Goal: Transaction & Acquisition: Purchase product/service

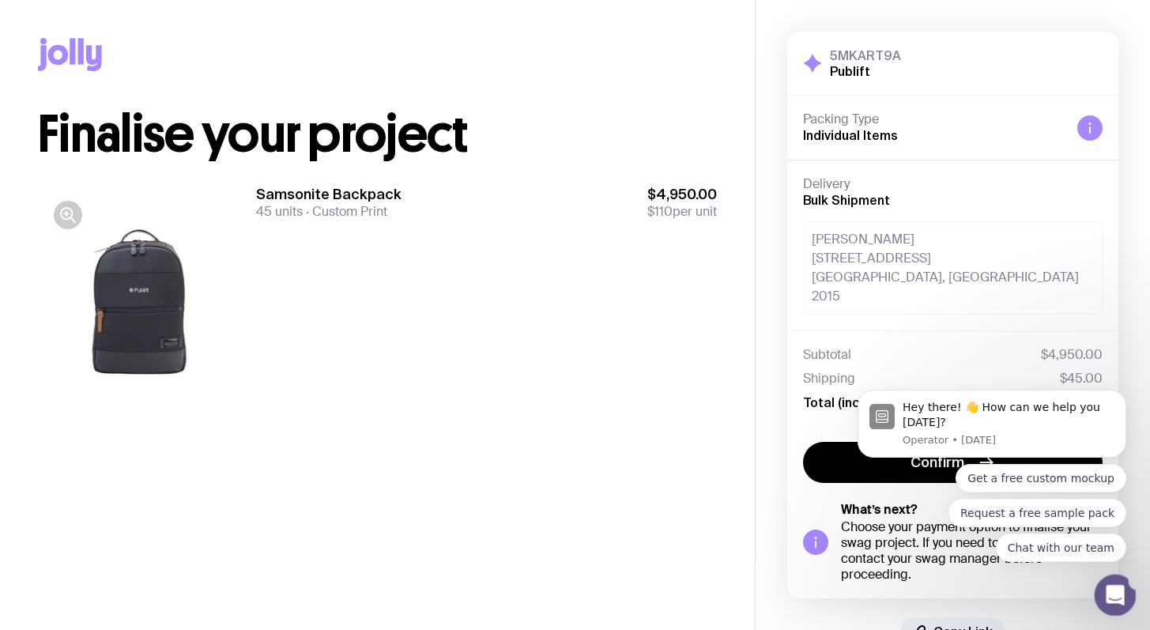
click at [1116, 592] on icon "Open Intercom Messenger" at bounding box center [1113, 593] width 26 height 26
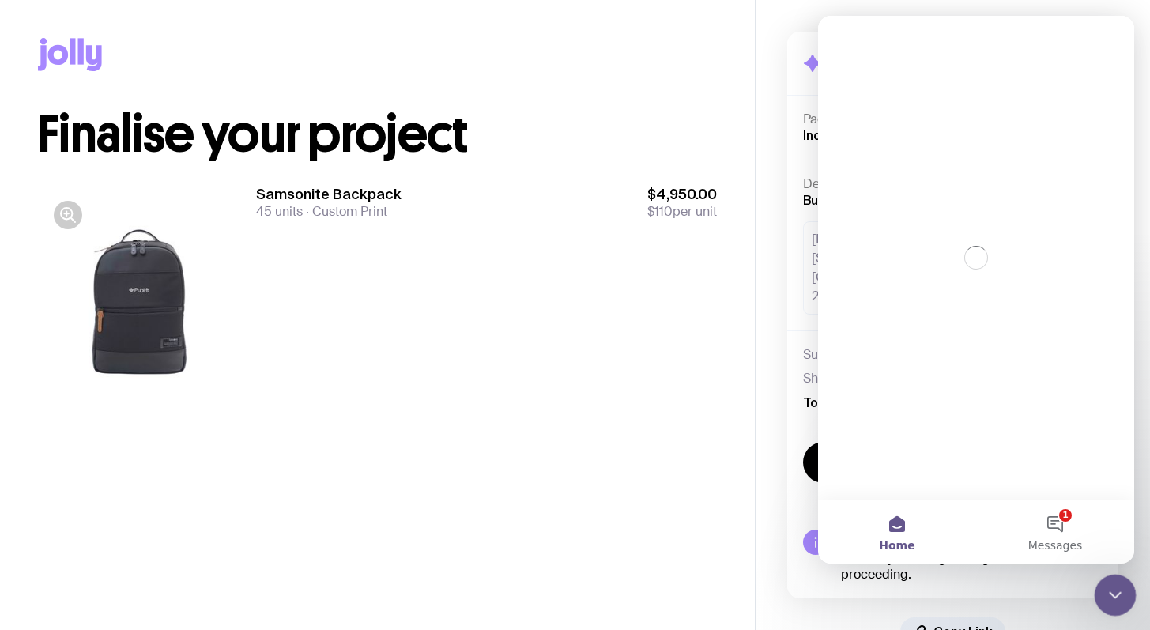
click at [1117, 589] on icon "Close Intercom Messenger" at bounding box center [1113, 592] width 19 height 19
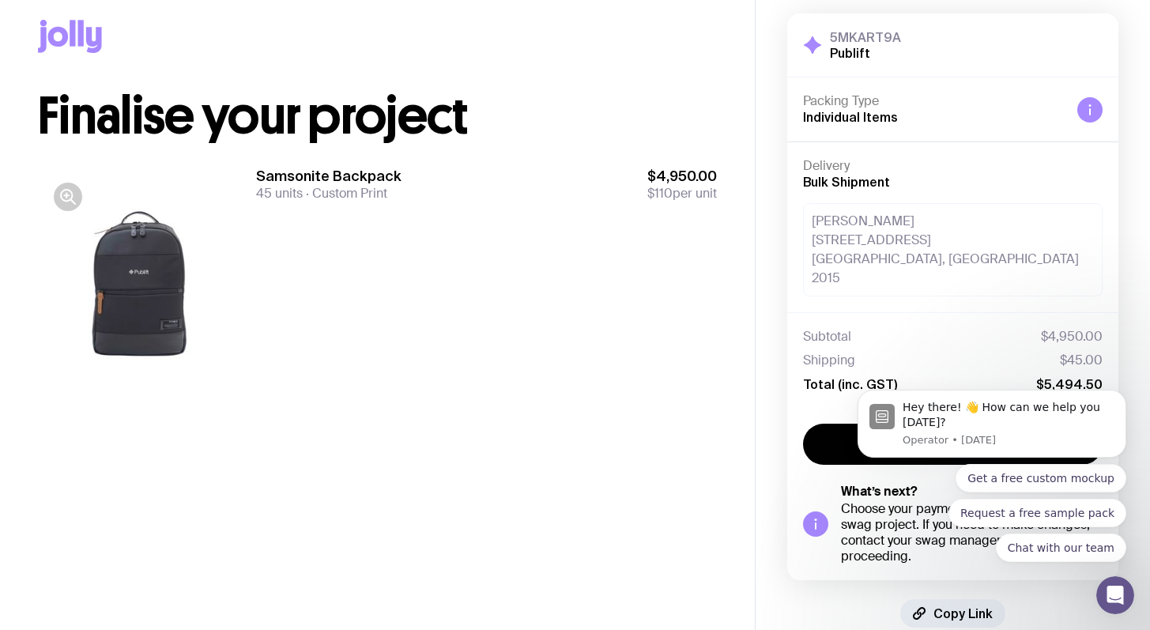
scroll to position [28, 0]
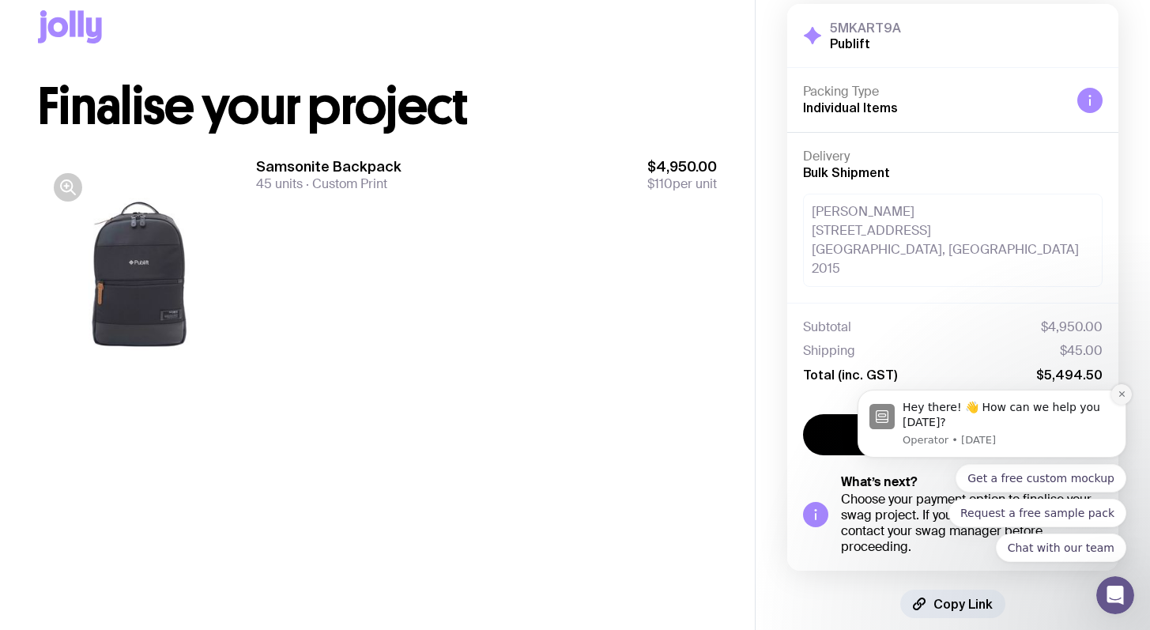
click at [1121, 393] on icon "Dismiss notification" at bounding box center [1122, 394] width 6 height 6
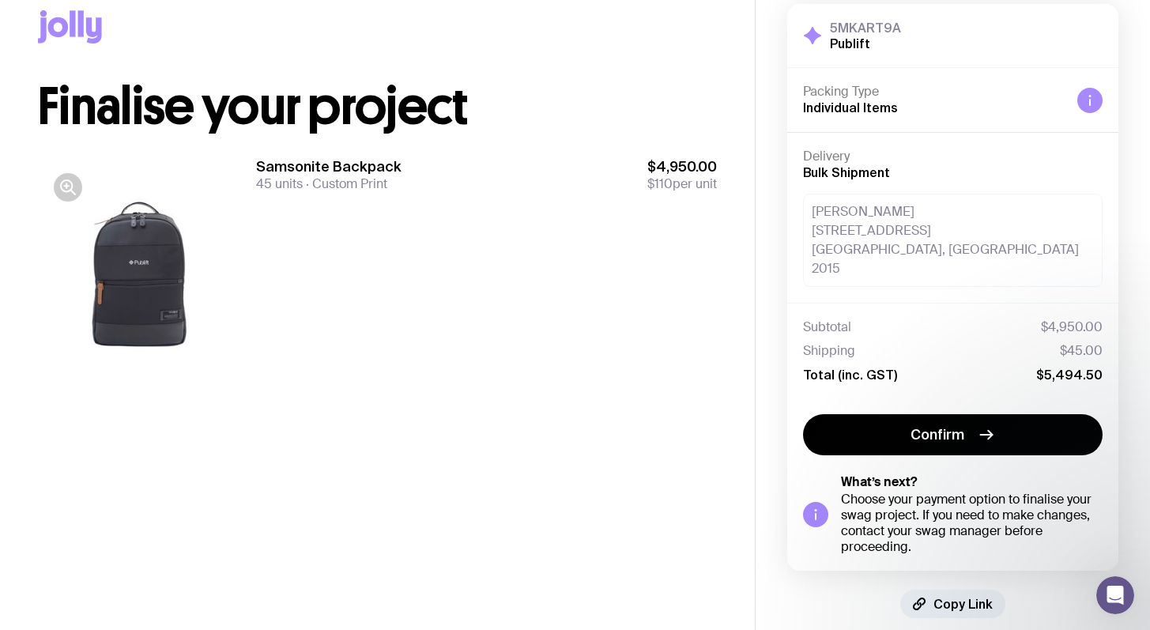
click at [164, 277] on div at bounding box center [139, 278] width 202 height 243
click at [74, 182] on icon "button" at bounding box center [67, 187] width 19 height 19
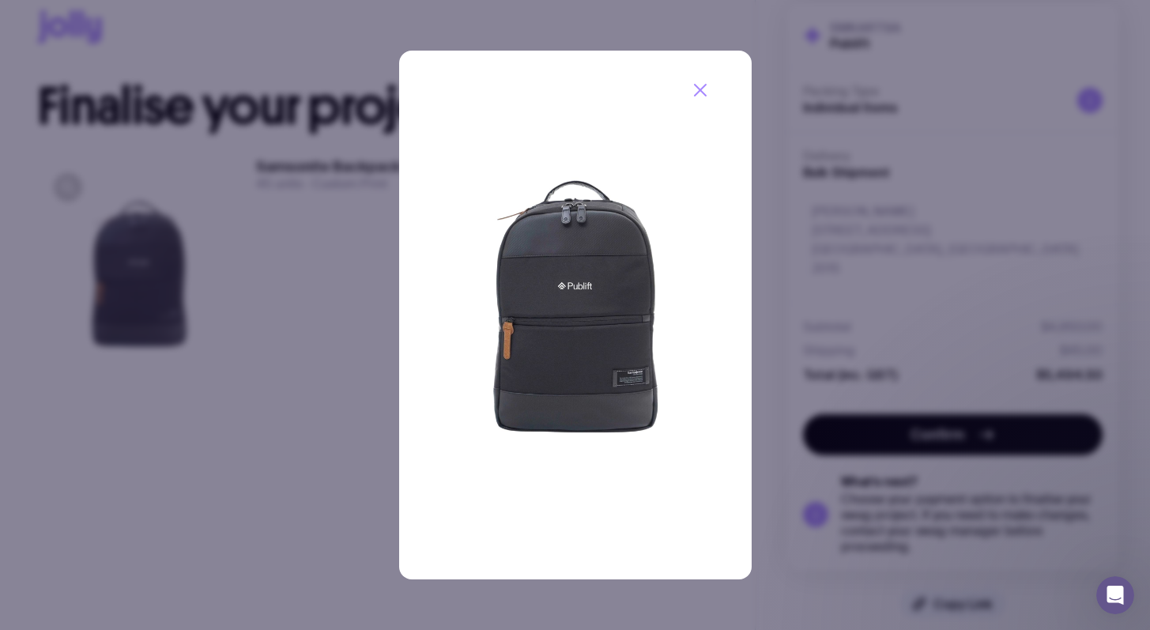
click at [920, 102] on div at bounding box center [575, 315] width 1150 height 630
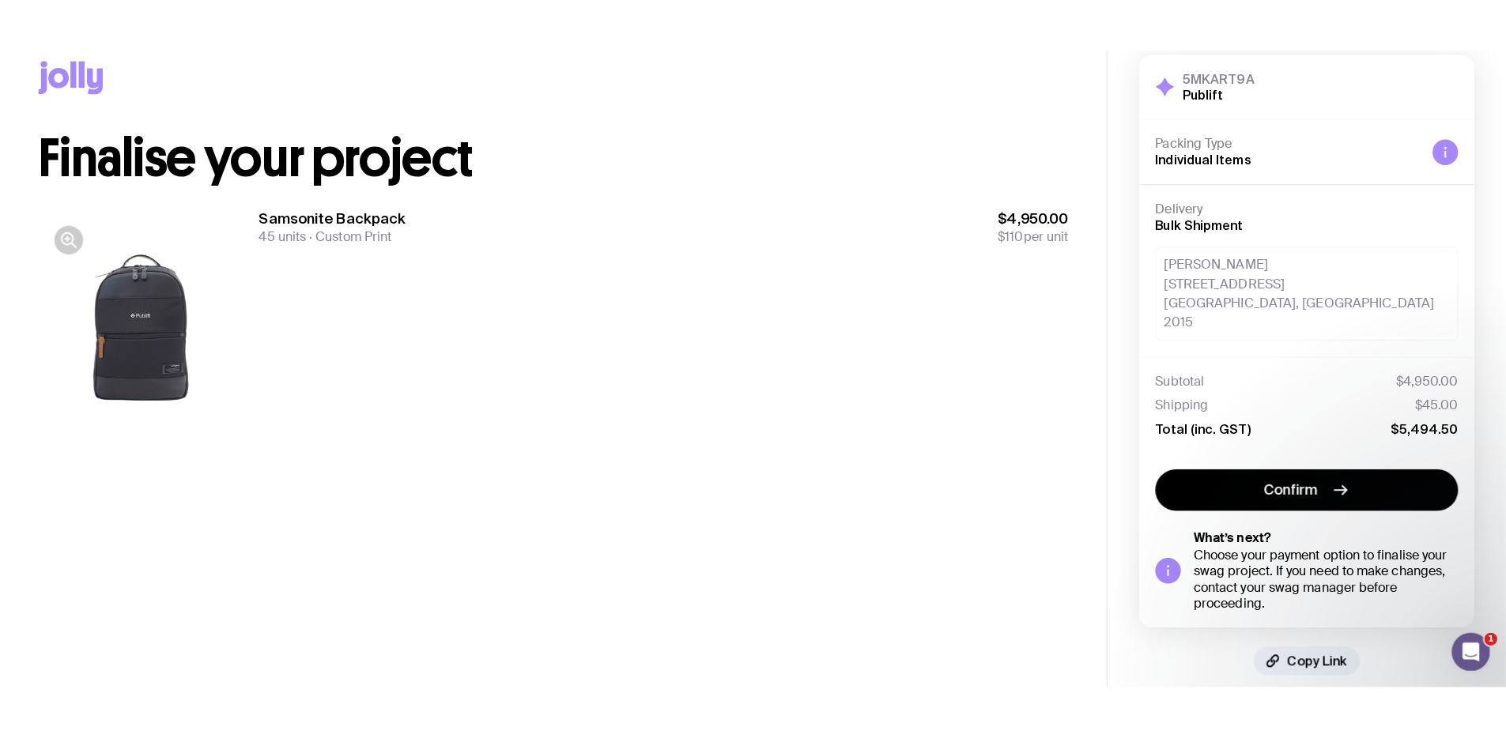
scroll to position [0, 0]
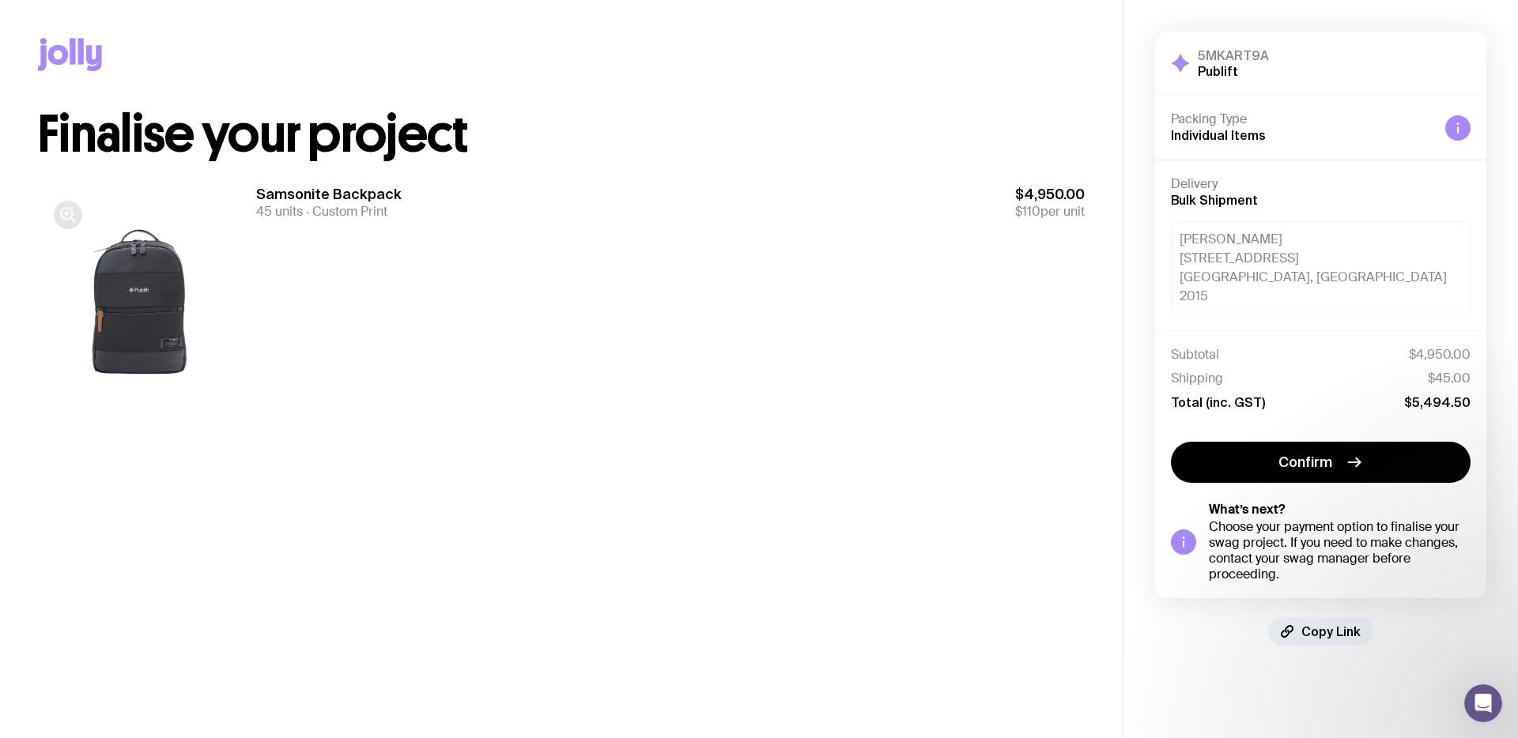
click at [74, 206] on icon "button" at bounding box center [67, 215] width 19 height 19
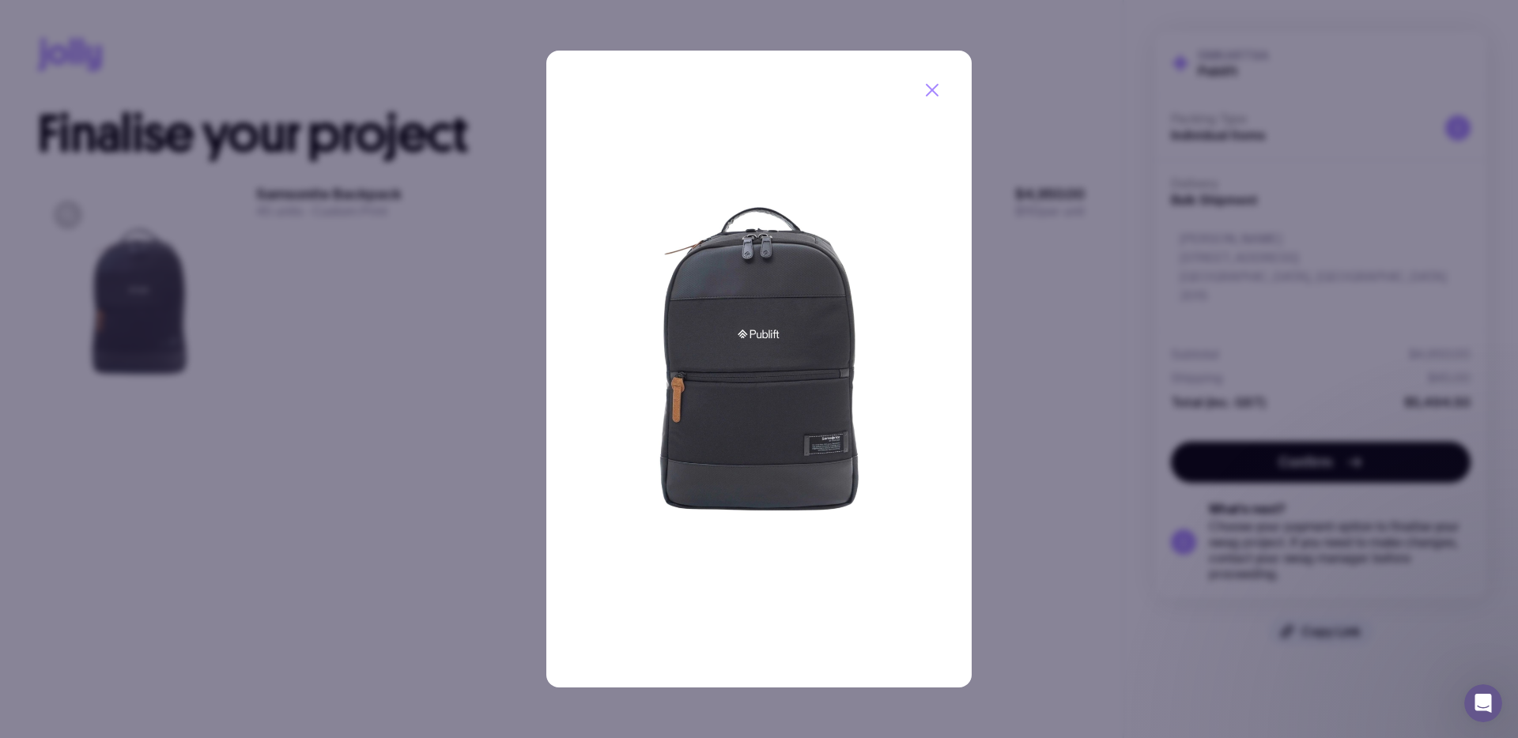
click at [938, 89] on icon "button" at bounding box center [932, 90] width 19 height 19
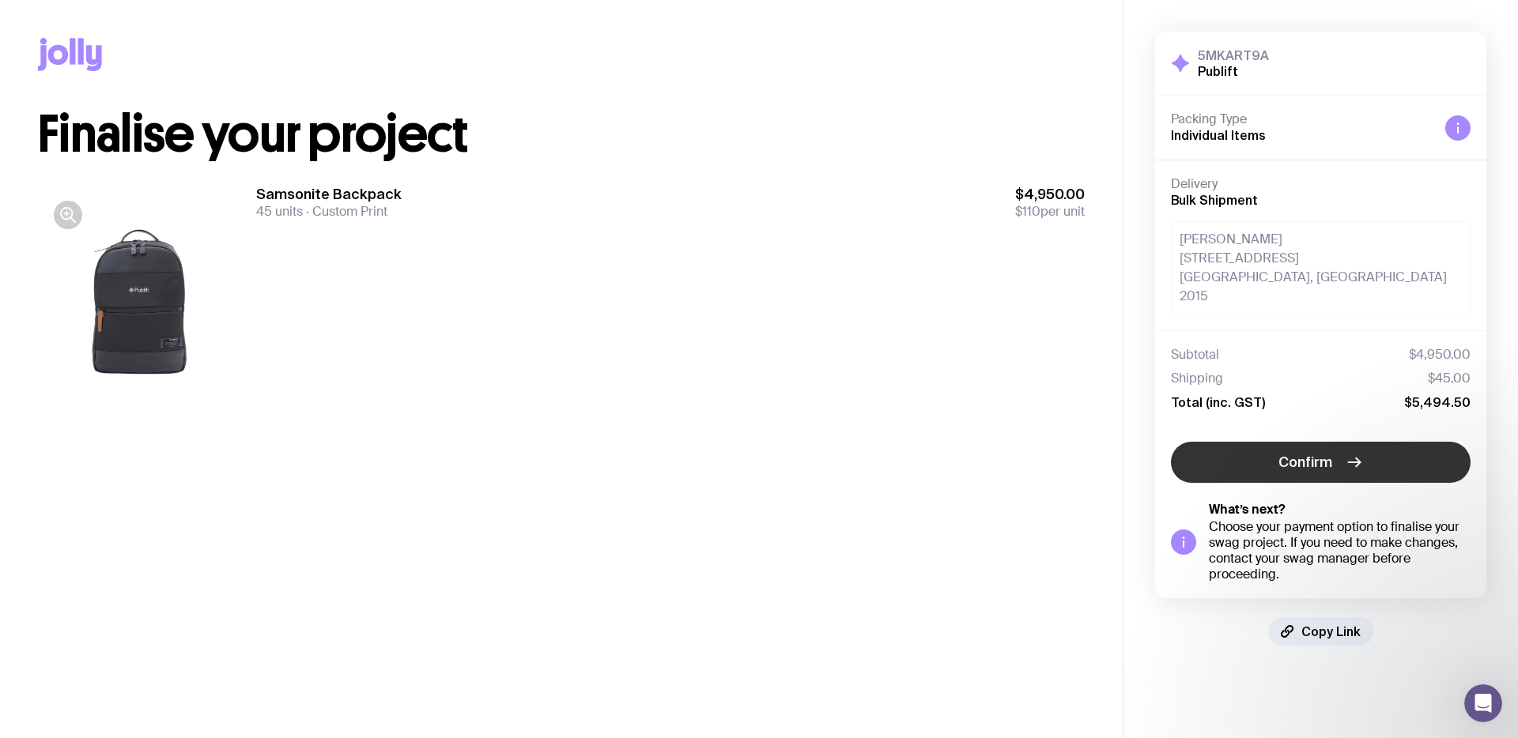
click at [1274, 442] on button "Confirm" at bounding box center [1321, 462] width 300 height 41
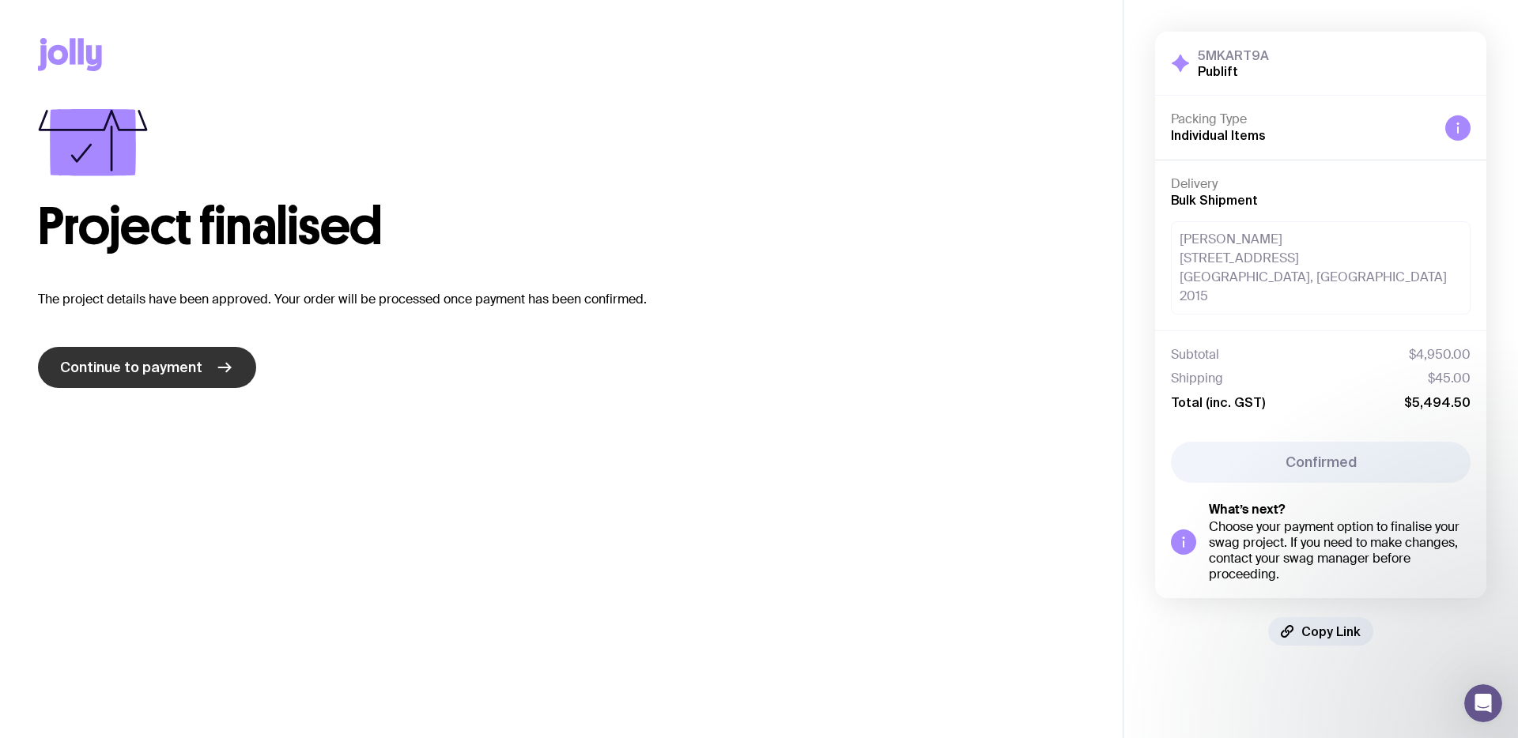
click at [175, 375] on span "Continue to payment" at bounding box center [131, 367] width 142 height 19
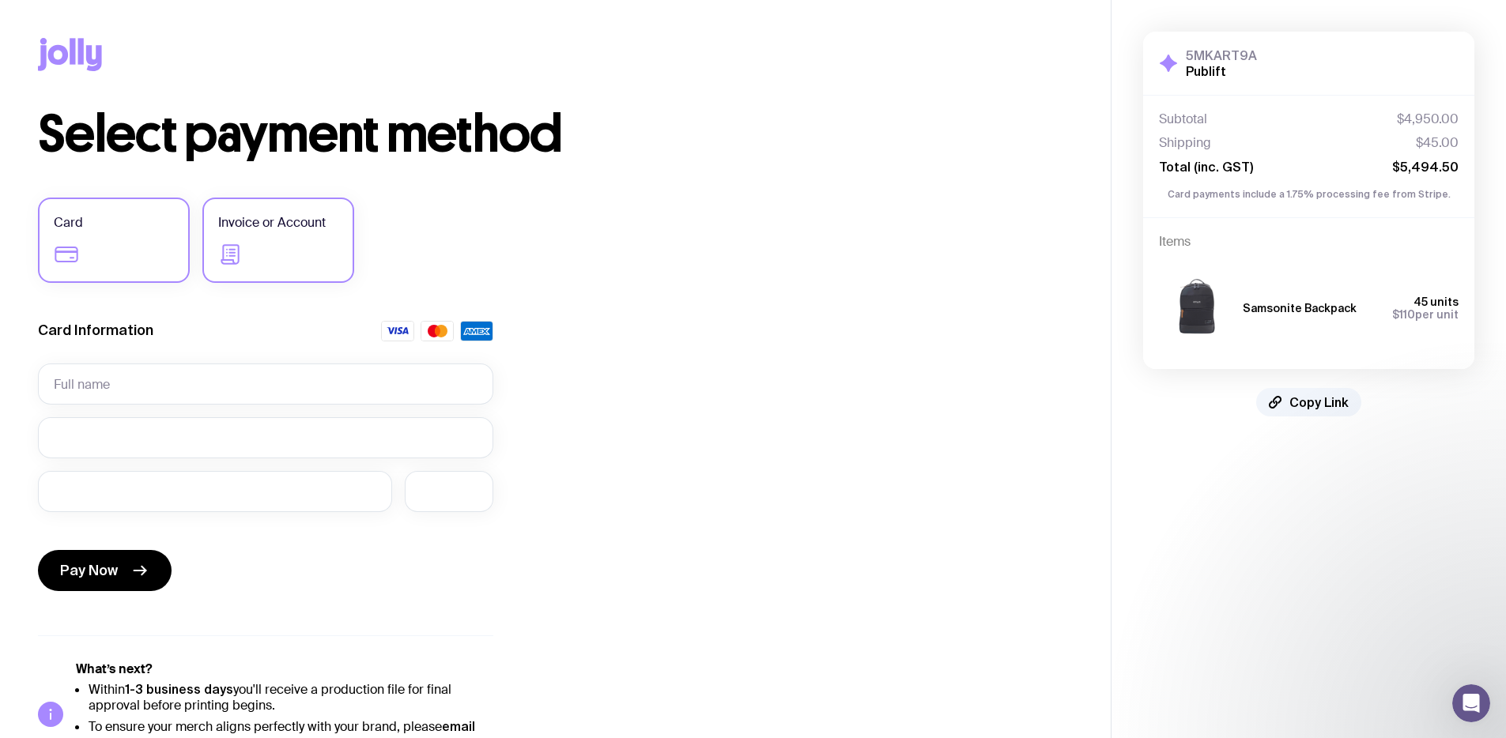
click at [285, 224] on span "Invoice or Account" at bounding box center [272, 222] width 108 height 19
click at [0, 0] on input "Invoice or Account" at bounding box center [0, 0] width 0 height 0
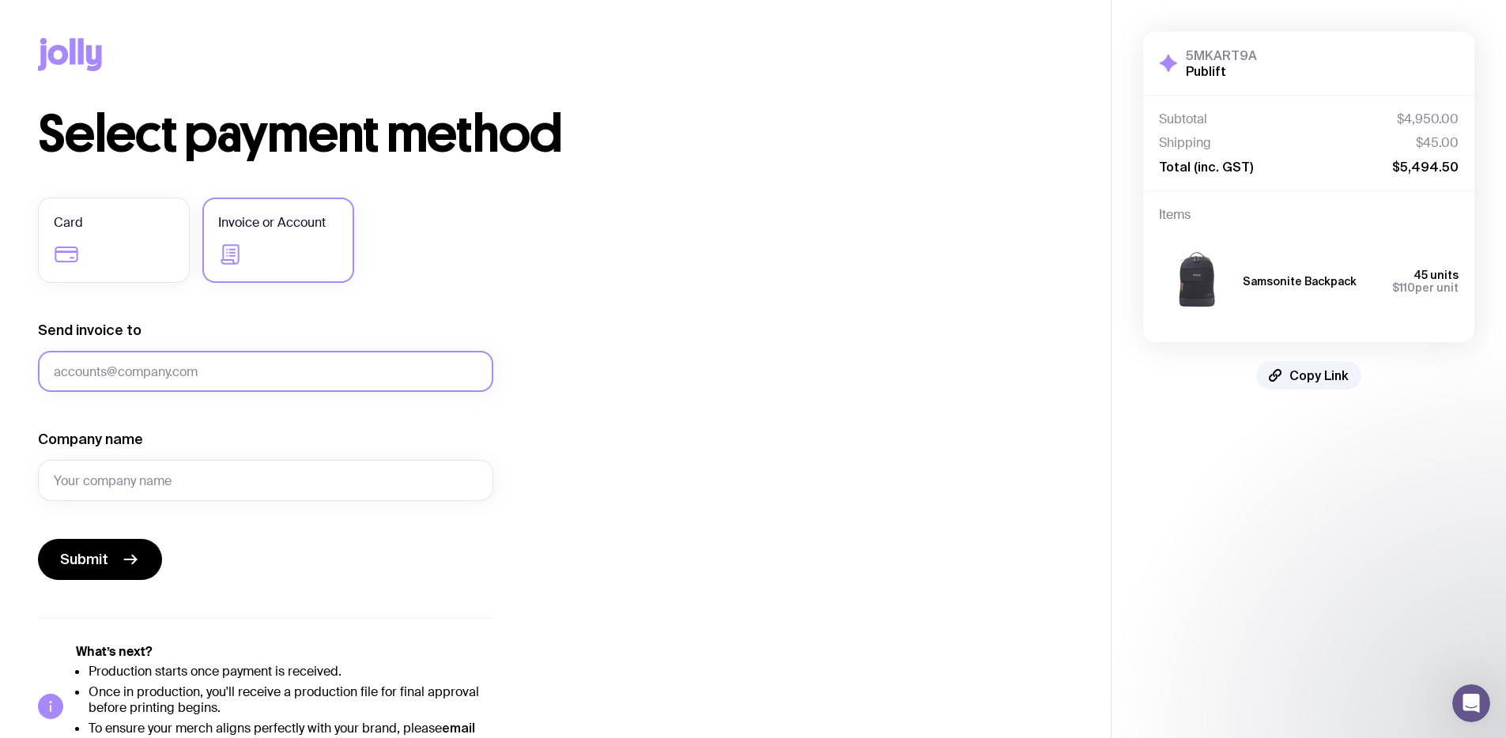
click at [195, 372] on input "Send invoice to" at bounding box center [265, 371] width 455 height 41
type input "f"
click at [217, 364] on input "naomi@publift.cojm" at bounding box center [265, 371] width 455 height 41
type input "naomi@publift.com"
click at [172, 474] on input "Company name" at bounding box center [265, 480] width 455 height 41
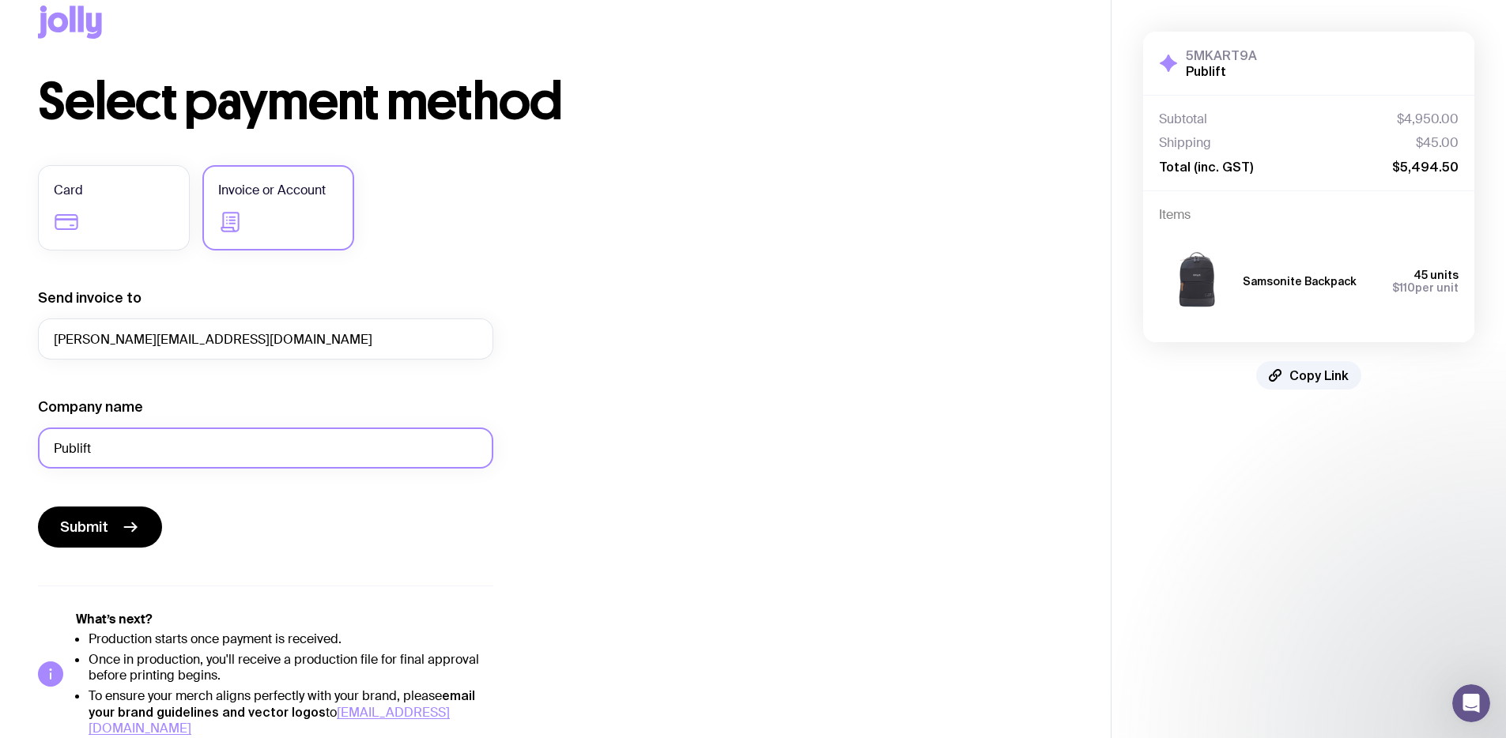
scroll to position [47, 0]
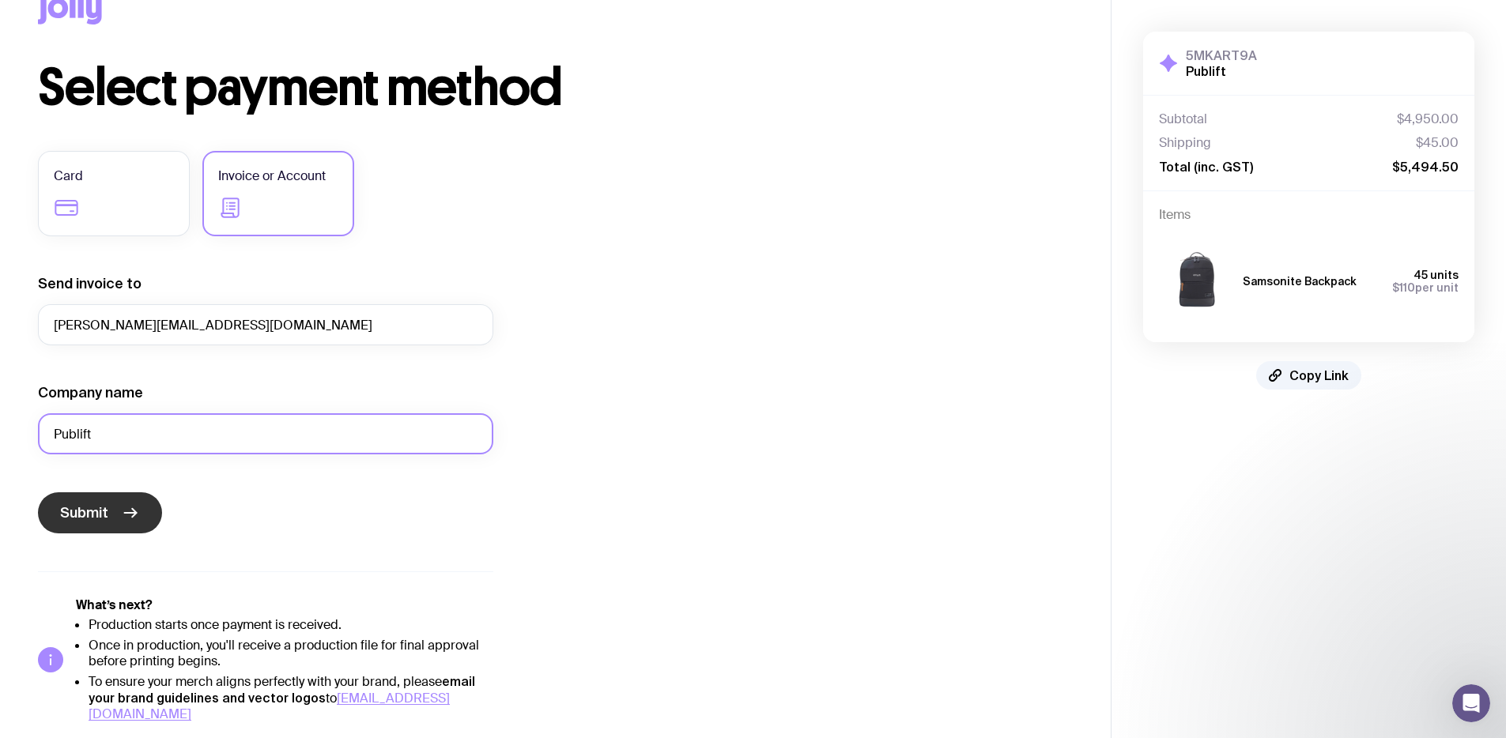
type input "Publift"
click at [102, 525] on button "Submit" at bounding box center [100, 512] width 124 height 41
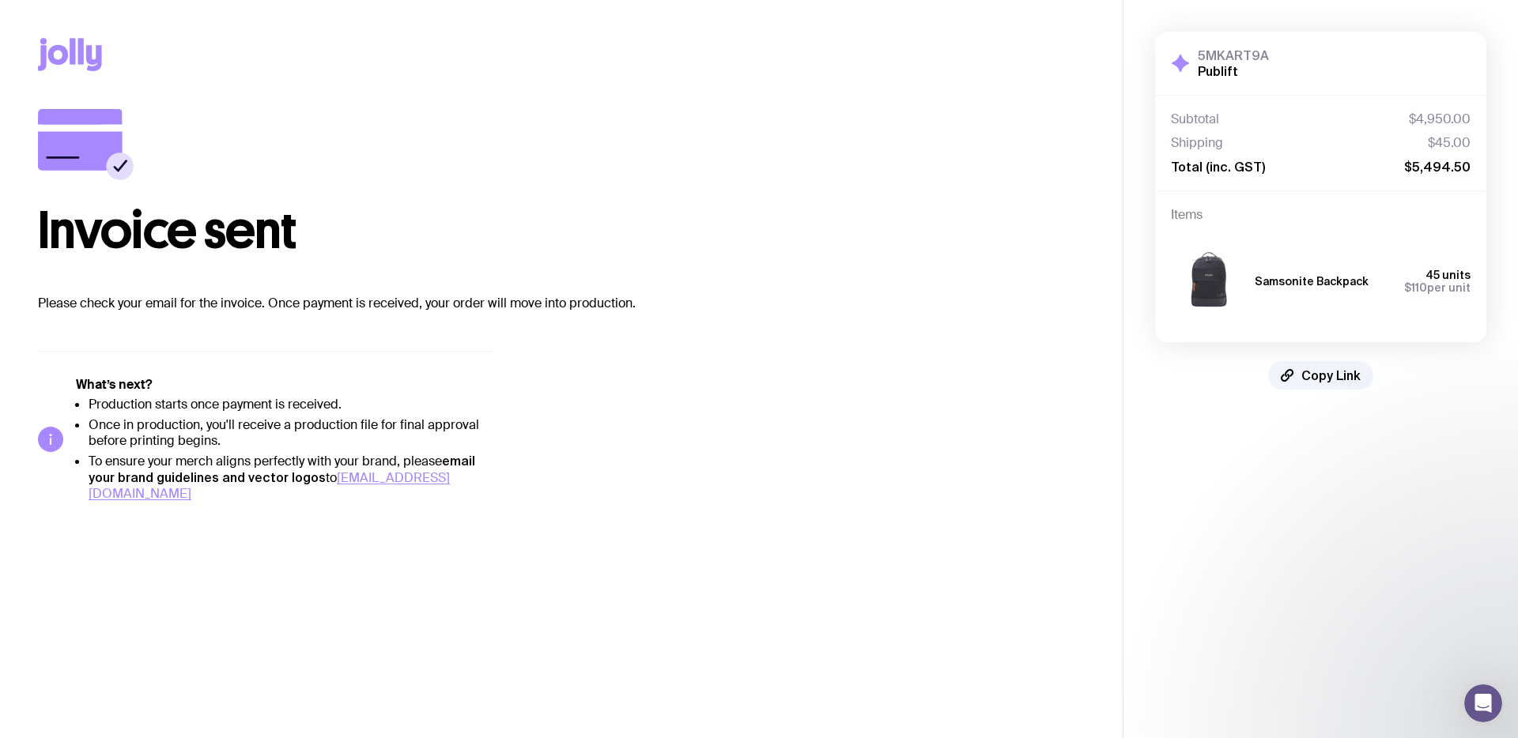
click at [113, 138] on icon at bounding box center [80, 150] width 85 height 39
click at [92, 57] on icon at bounding box center [70, 54] width 64 height 33
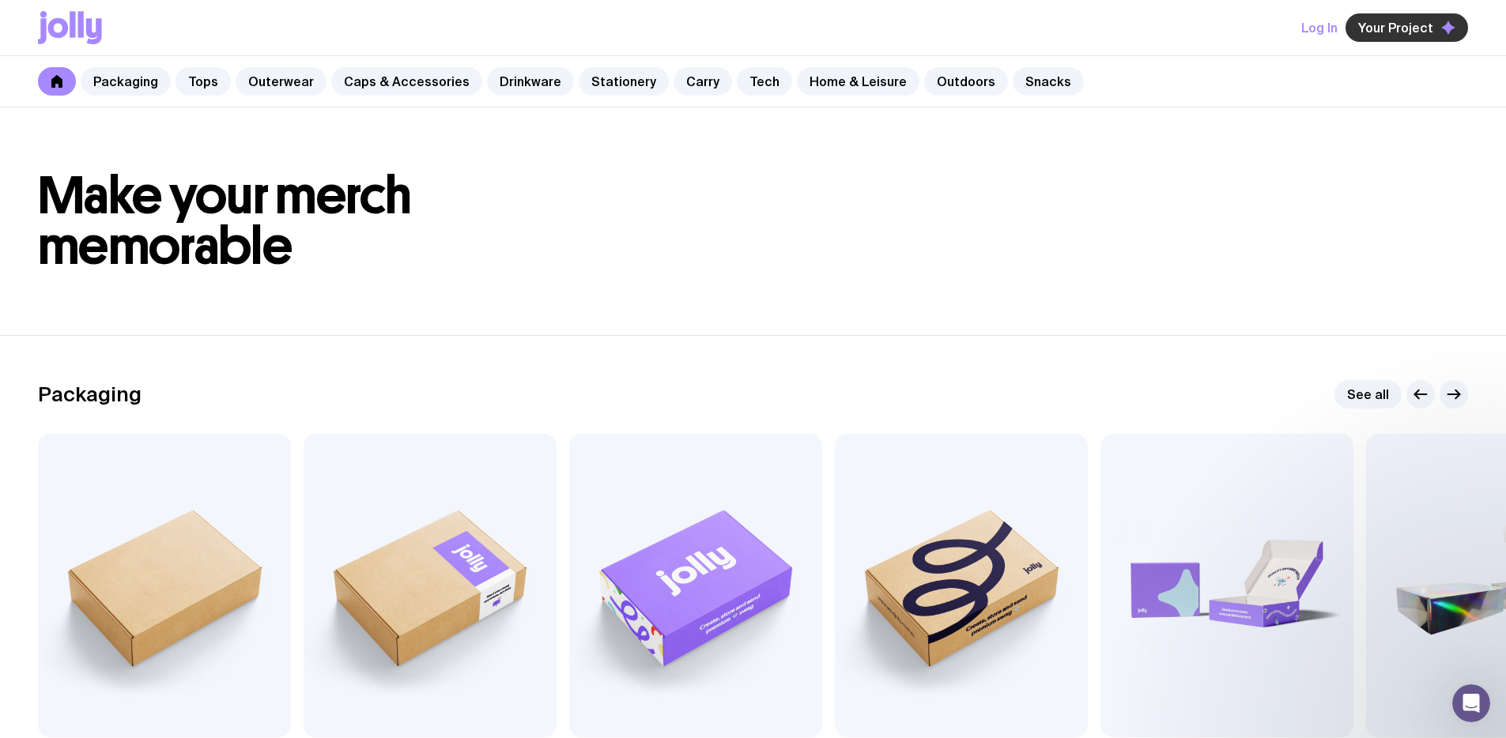
click at [1426, 17] on button "Your Project" at bounding box center [1406, 27] width 123 height 28
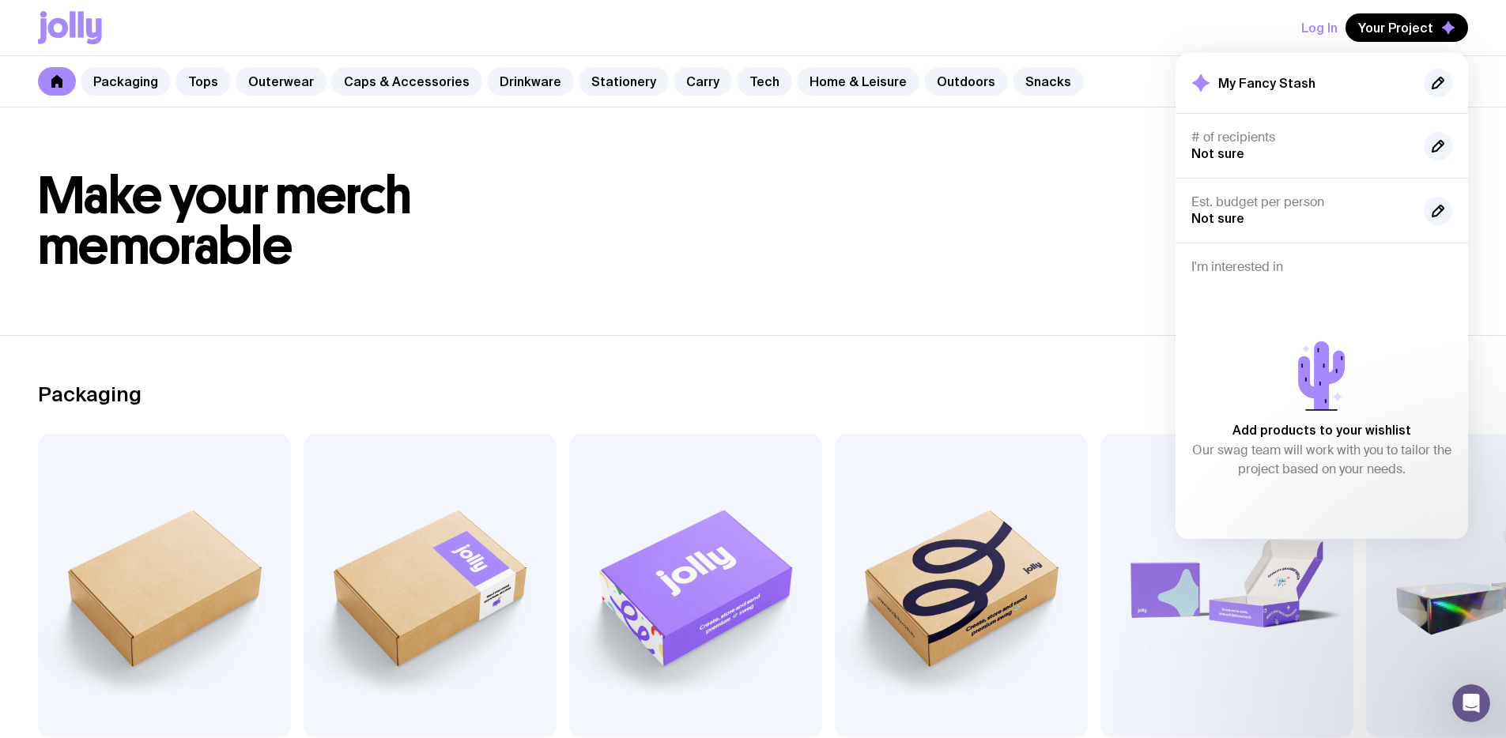
click at [1310, 32] on button "Log In" at bounding box center [1319, 27] width 36 height 28
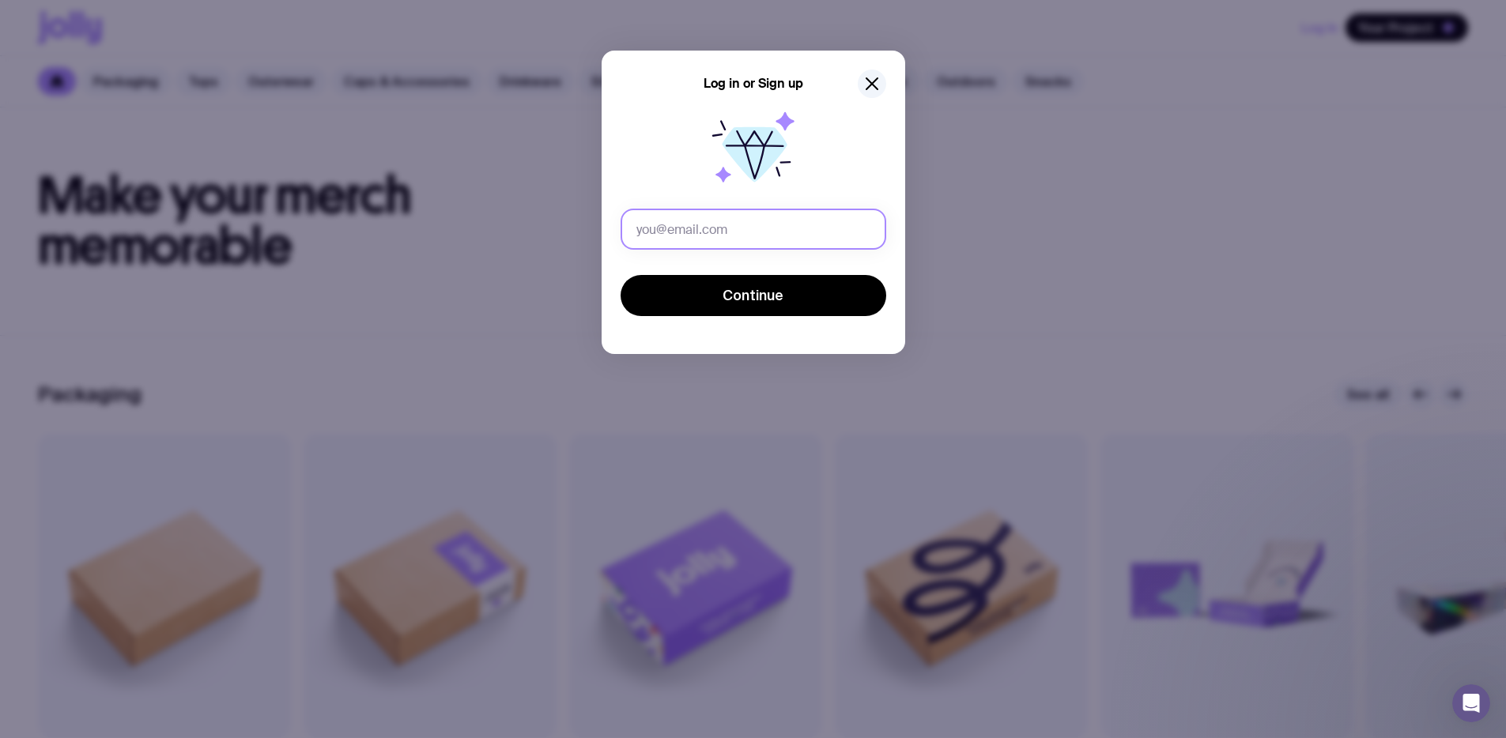
click at [768, 224] on input "text" at bounding box center [754, 229] width 266 height 41
type input "naomi@publift.com"
click at [621, 275] on button "Continue" at bounding box center [754, 295] width 266 height 41
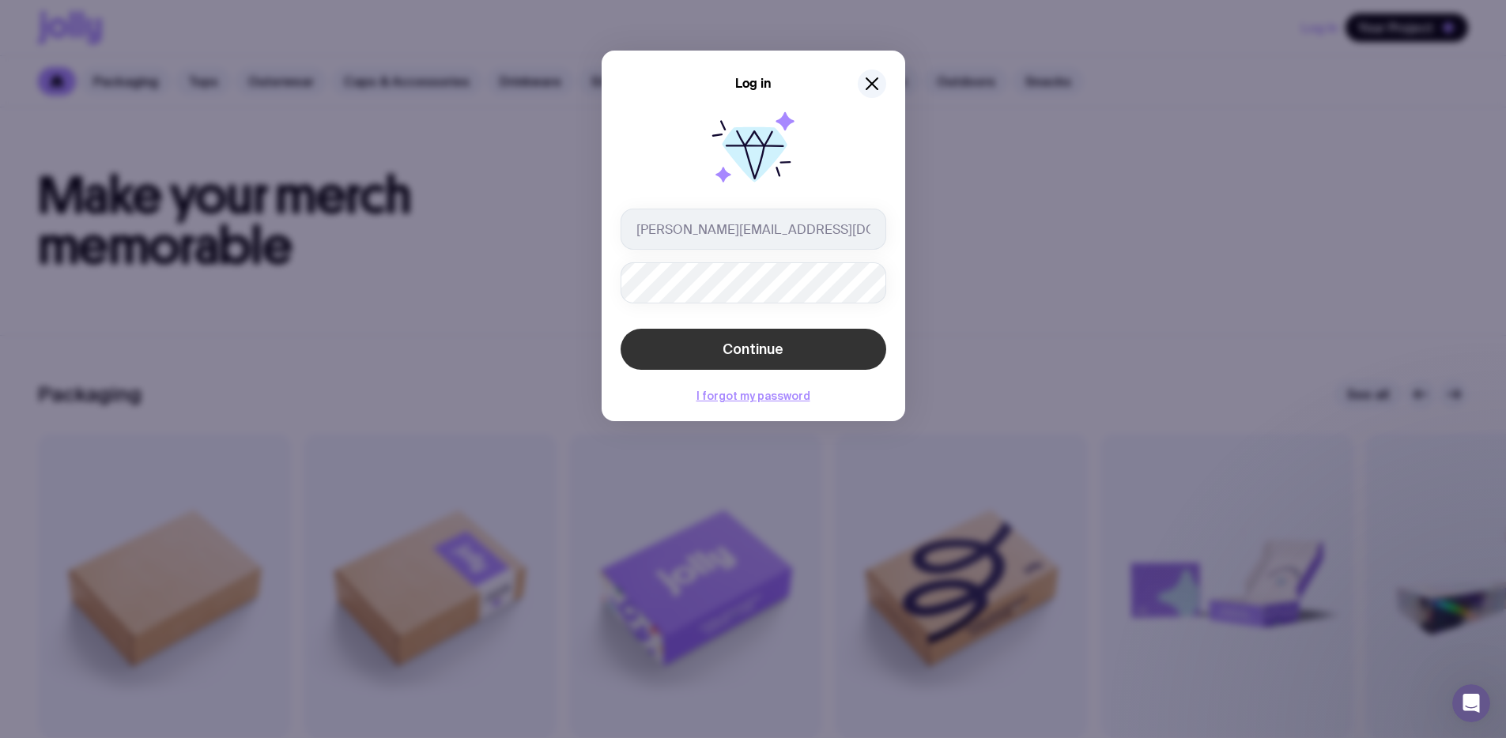
click at [803, 330] on button "Continue" at bounding box center [754, 349] width 266 height 41
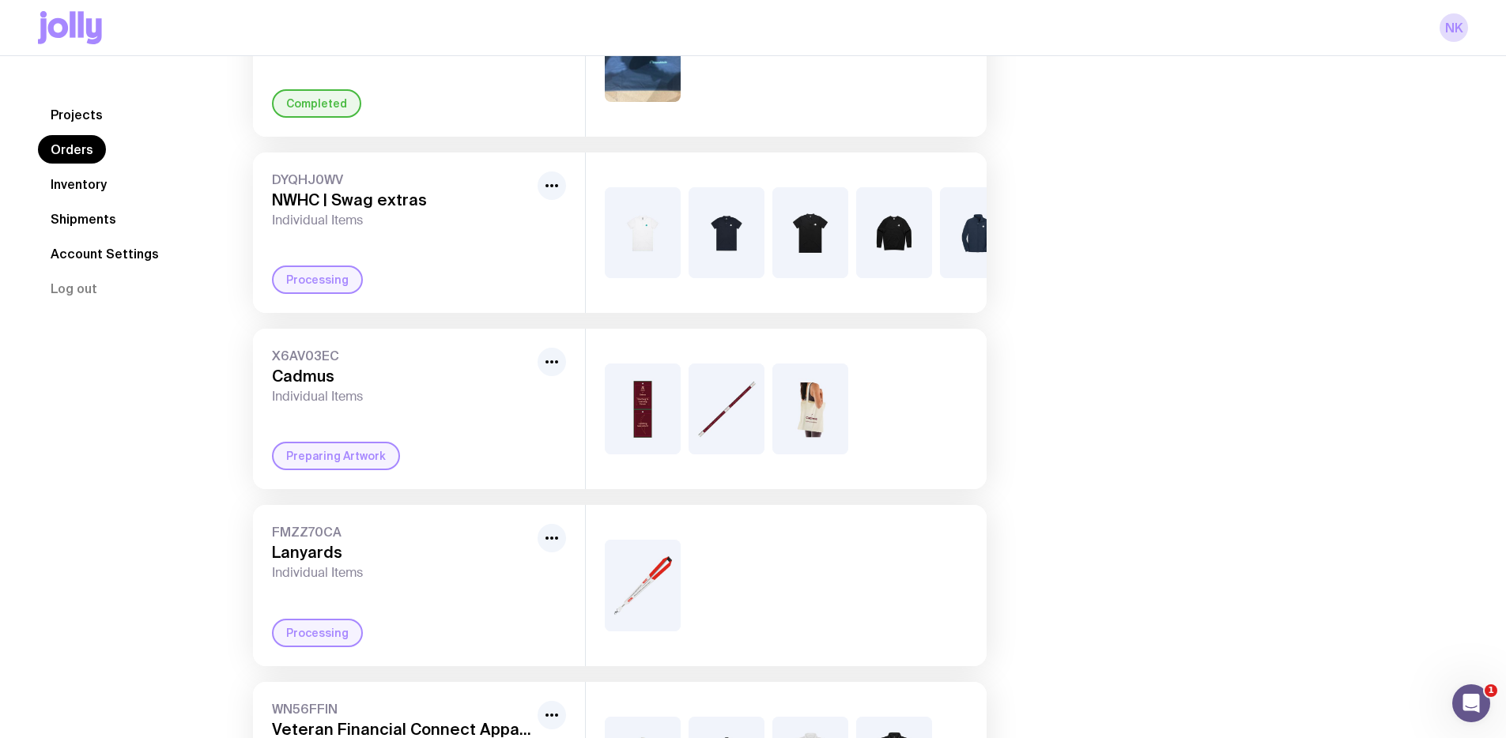
scroll to position [942, 0]
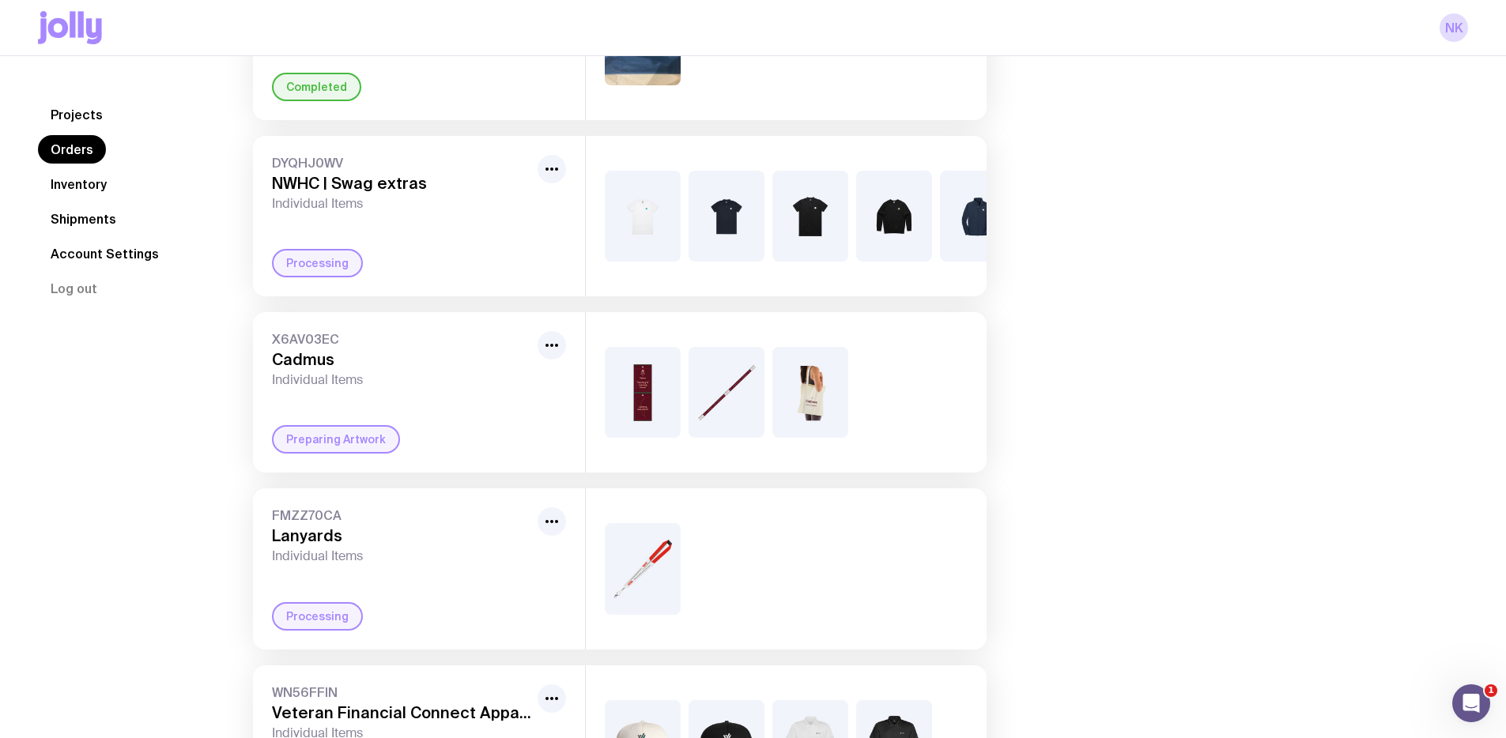
click at [487, 369] on h3 "Cadmus" at bounding box center [401, 359] width 259 height 19
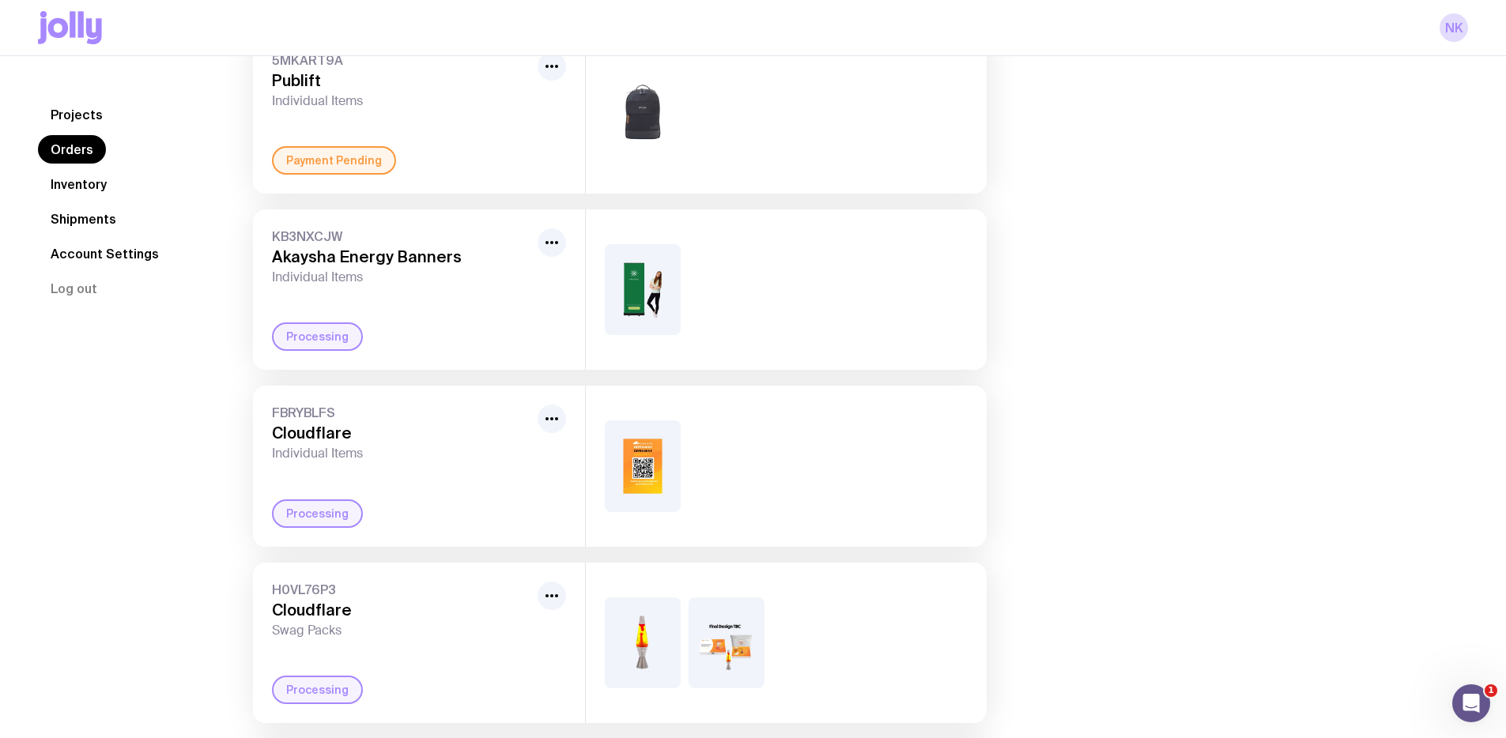
scroll to position [0, 0]
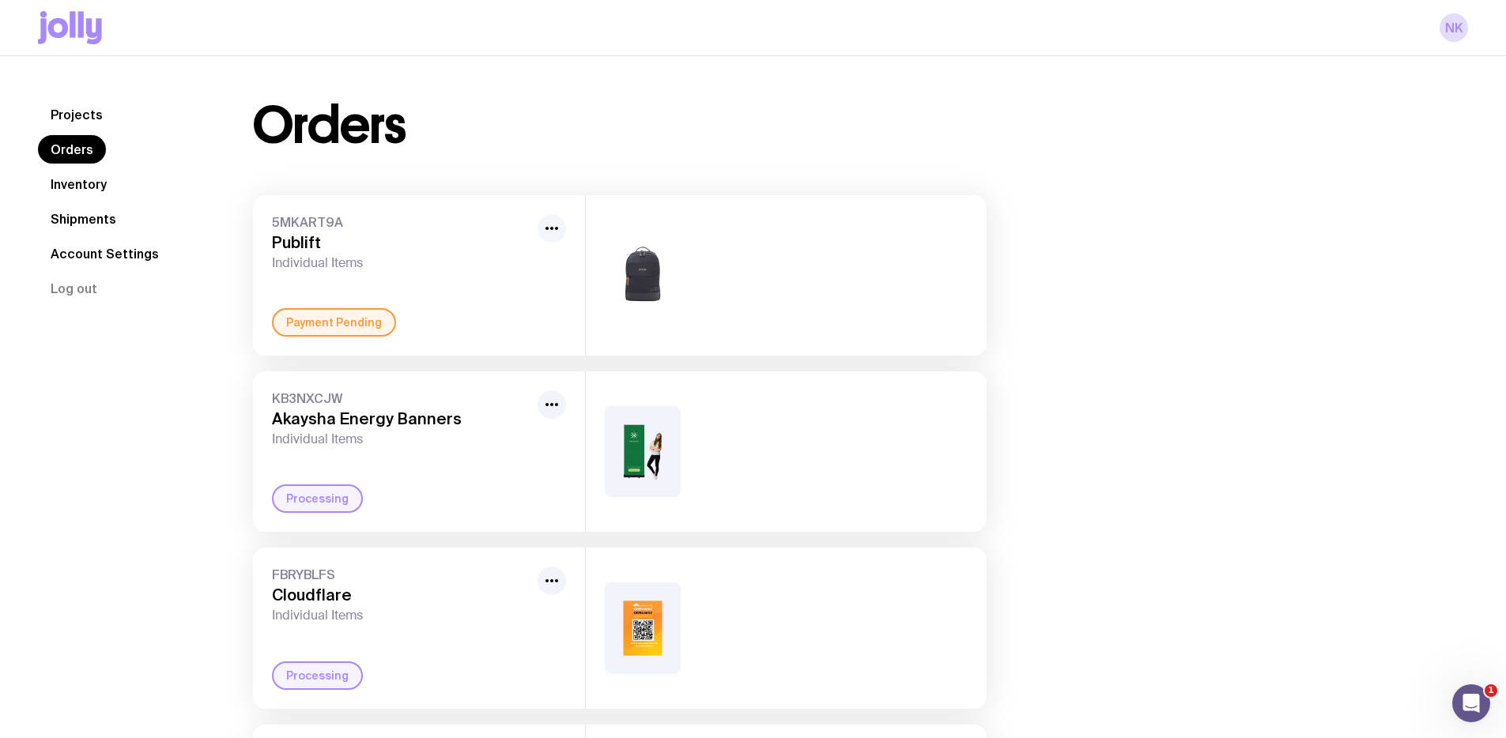
click at [542, 227] on icon "button" at bounding box center [551, 228] width 19 height 19
click at [293, 232] on div "5MKART9A Publift Individual Items" at bounding box center [401, 242] width 259 height 57
click at [329, 317] on div "Payment Pending" at bounding box center [334, 322] width 124 height 28
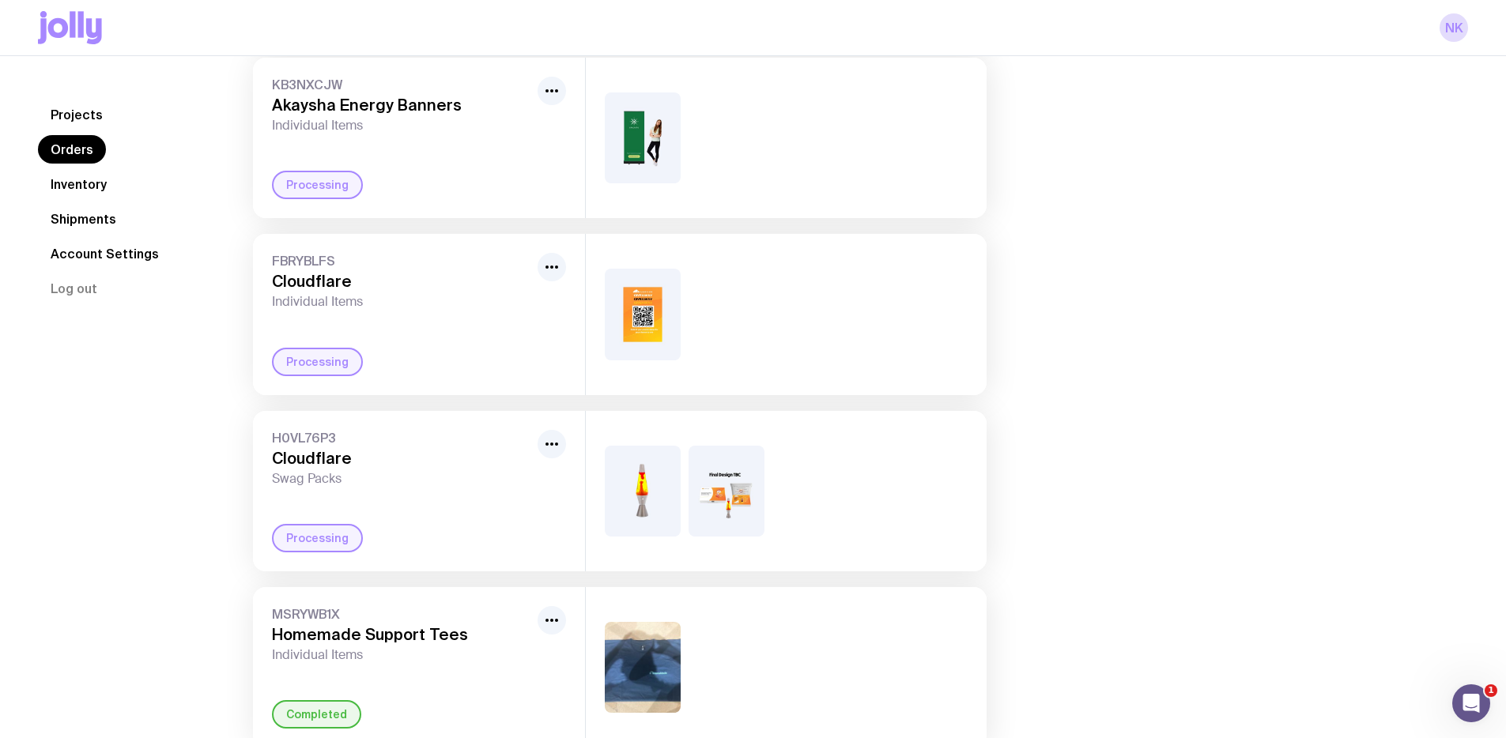
scroll to position [317, 0]
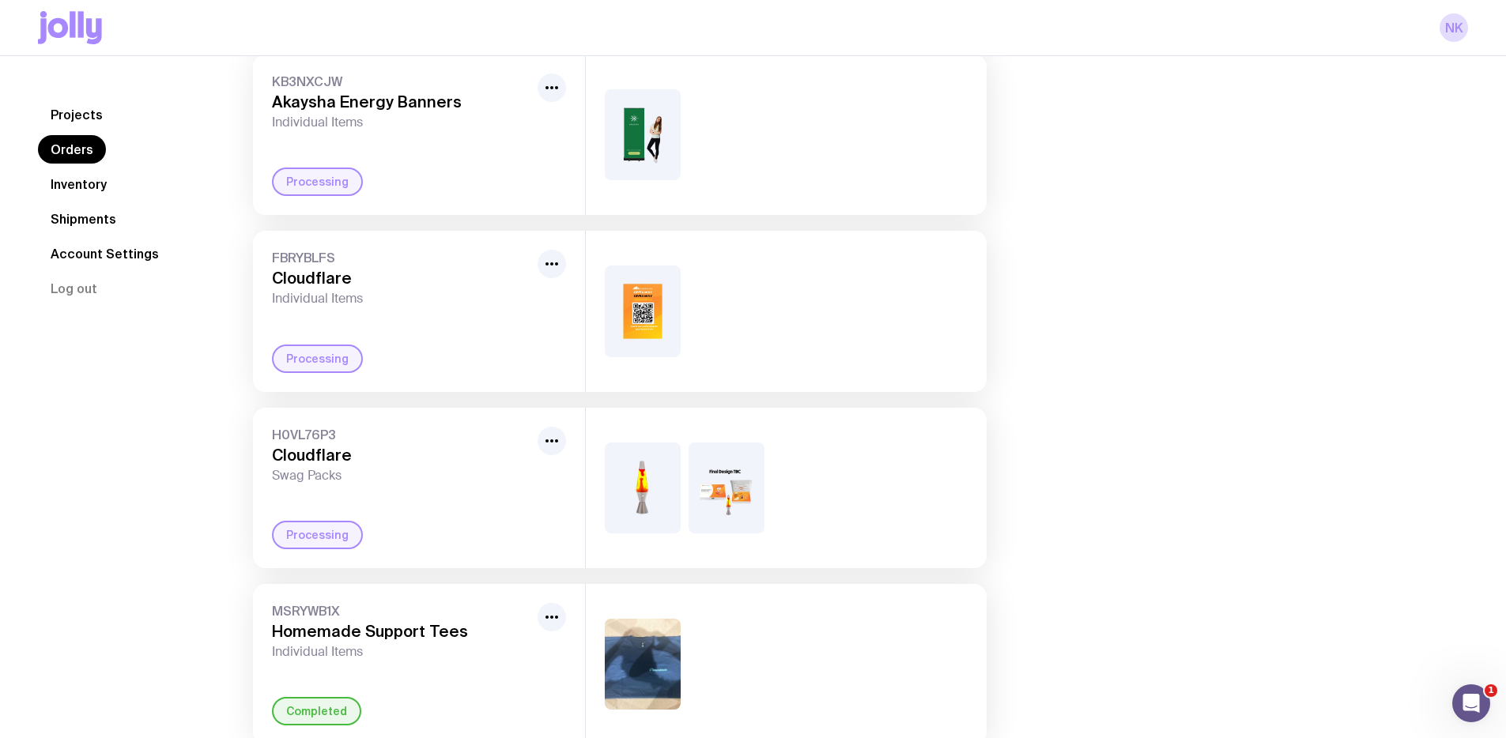
click at [634, 130] on img at bounding box center [643, 134] width 76 height 91
click at [635, 352] on img at bounding box center [643, 311] width 76 height 91
click at [639, 330] on img at bounding box center [643, 311] width 76 height 91
click at [654, 509] on img at bounding box center [643, 488] width 76 height 91
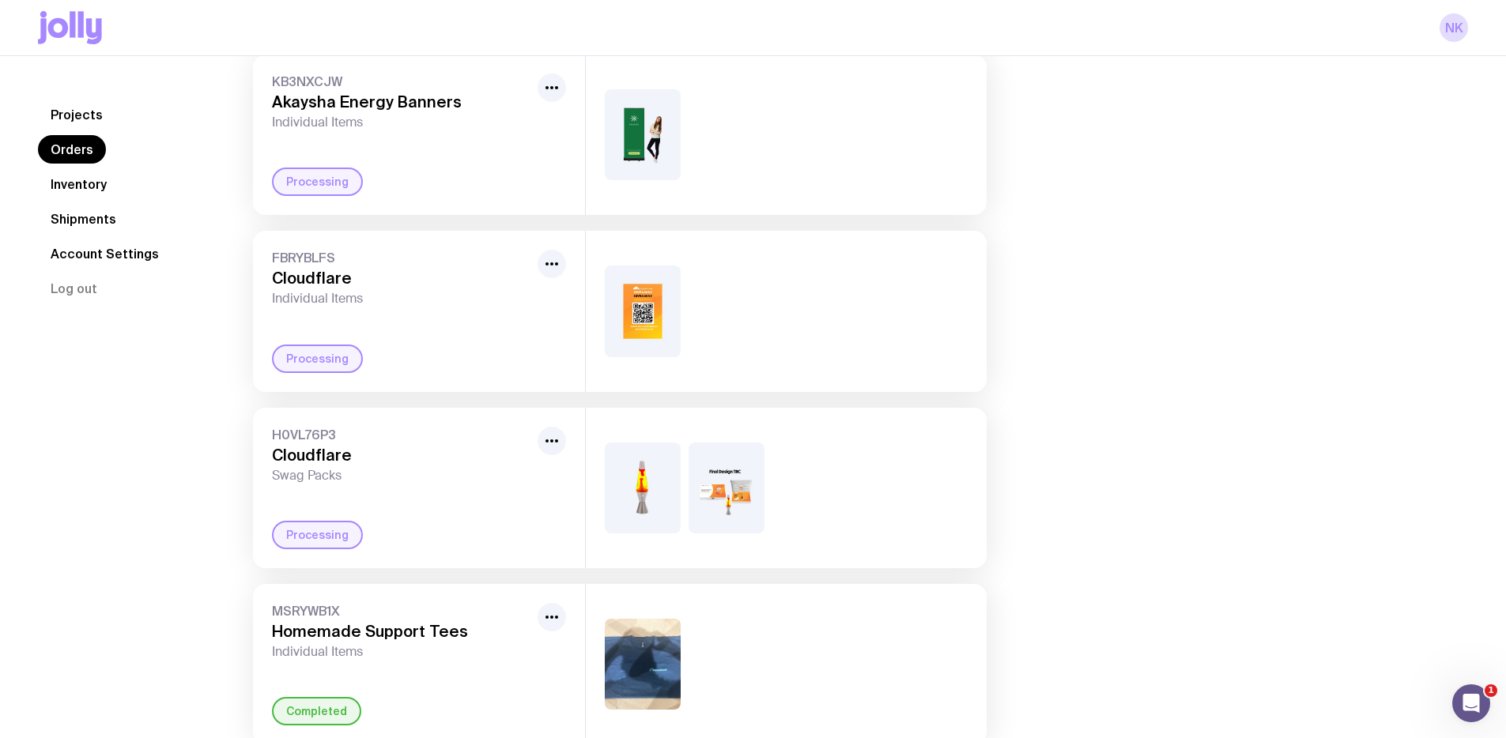
click at [740, 517] on img at bounding box center [727, 488] width 76 height 91
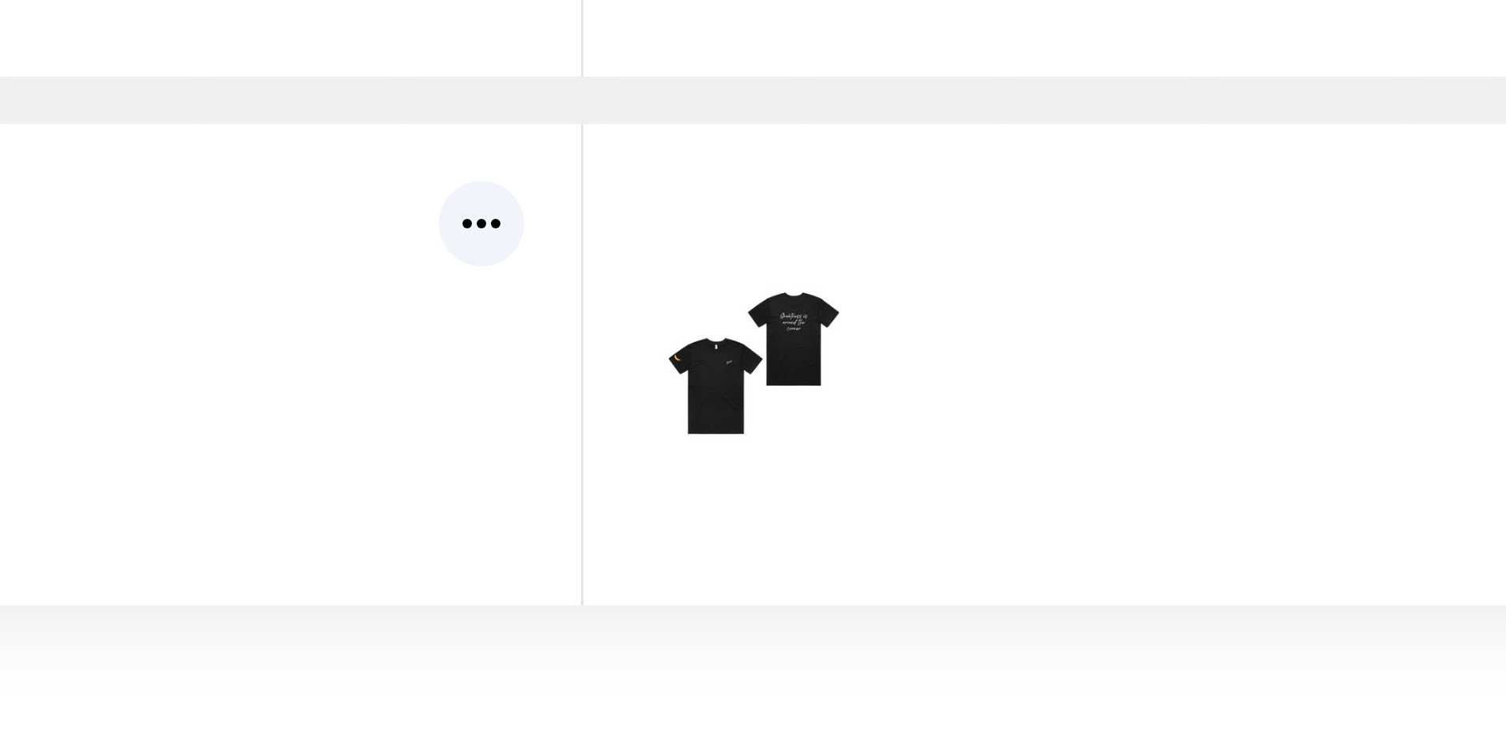
scroll to position [1261, 0]
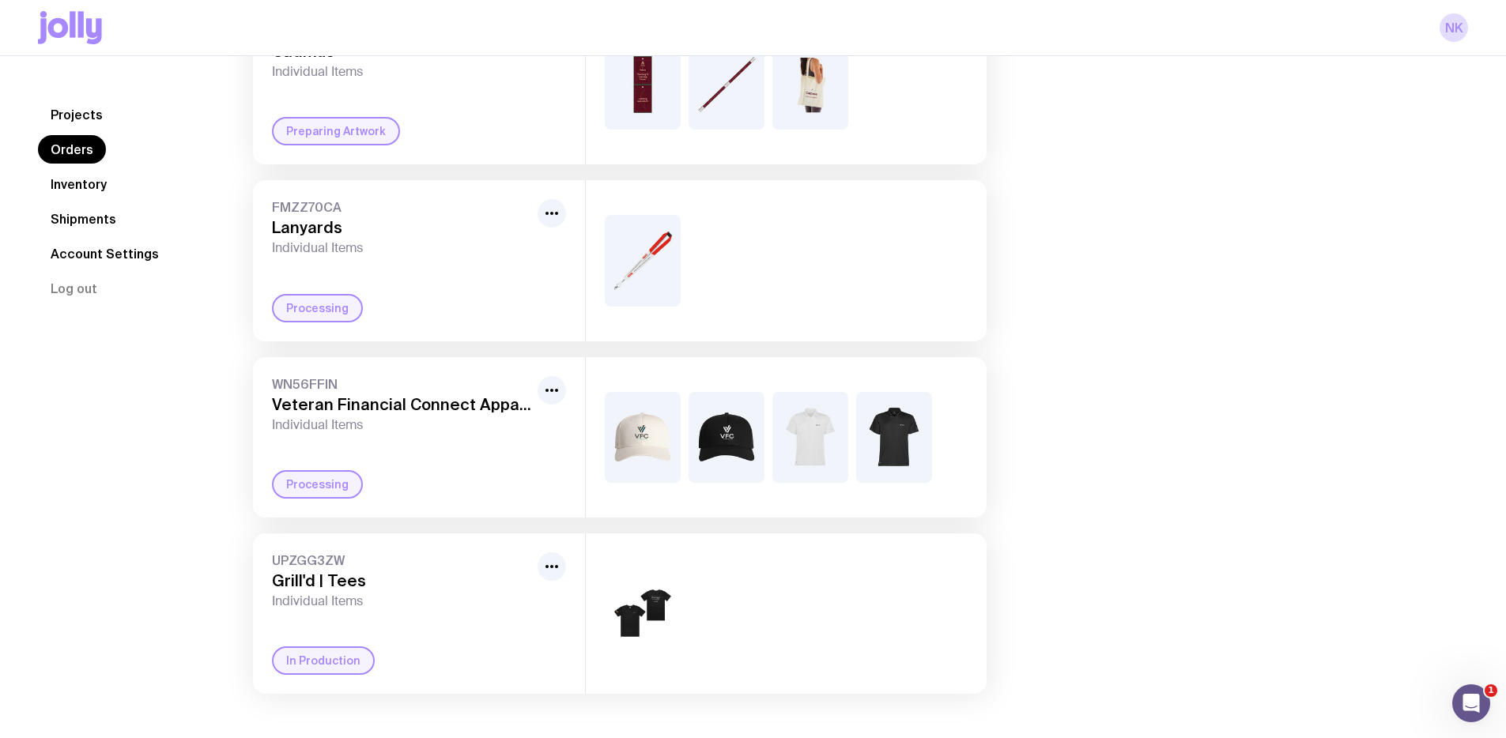
click at [79, 187] on link "Inventory" at bounding box center [78, 184] width 81 height 28
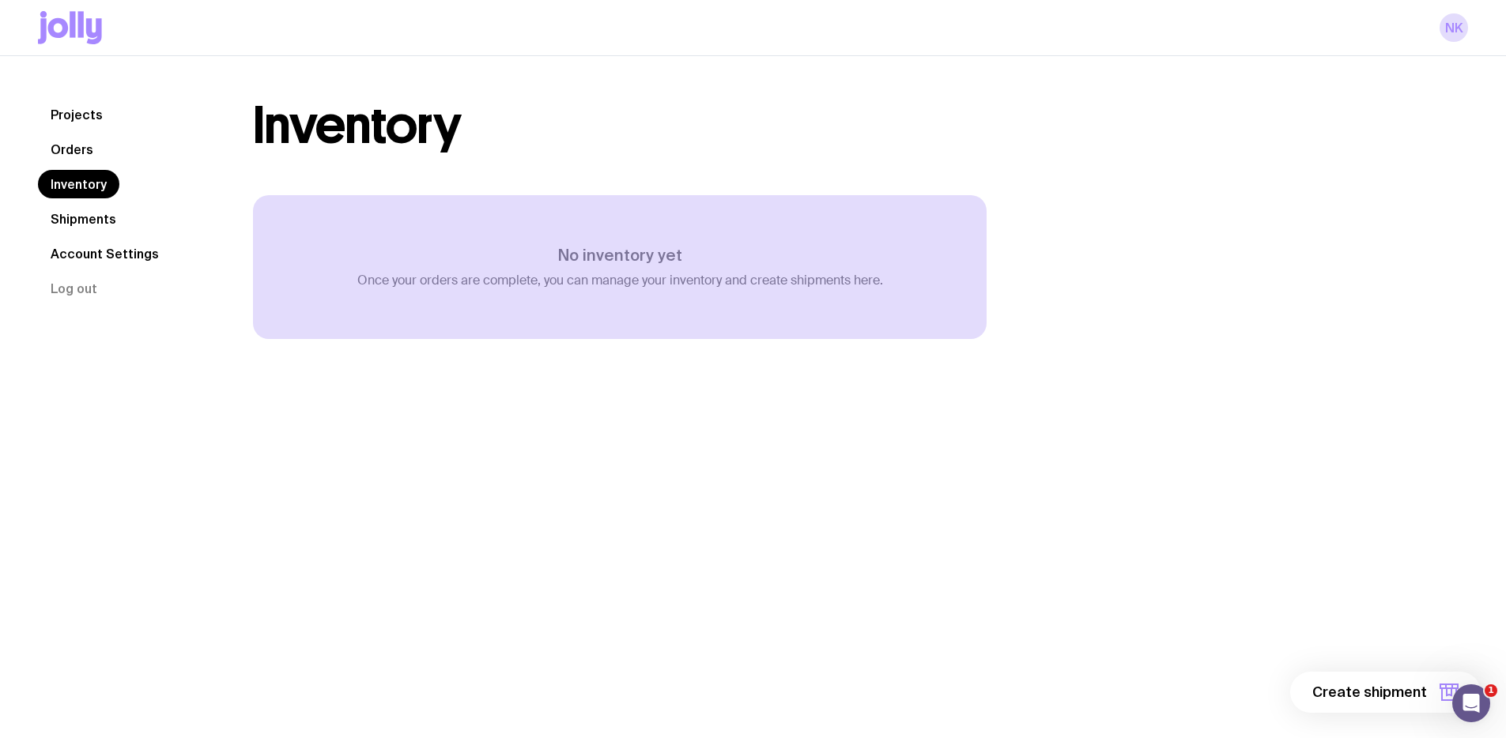
click at [71, 157] on link "Orders" at bounding box center [72, 149] width 68 height 28
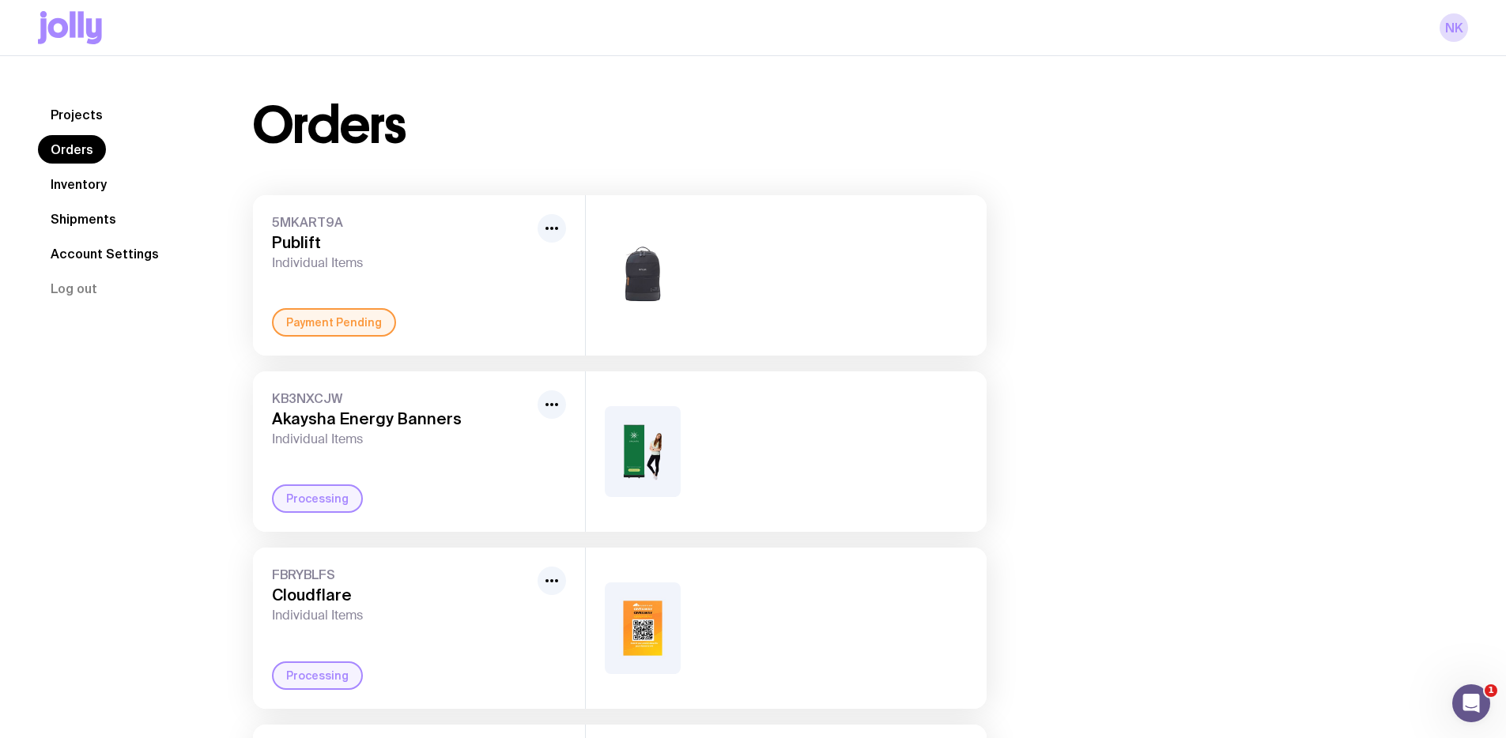
click at [83, 111] on link "Projects" at bounding box center [76, 114] width 77 height 28
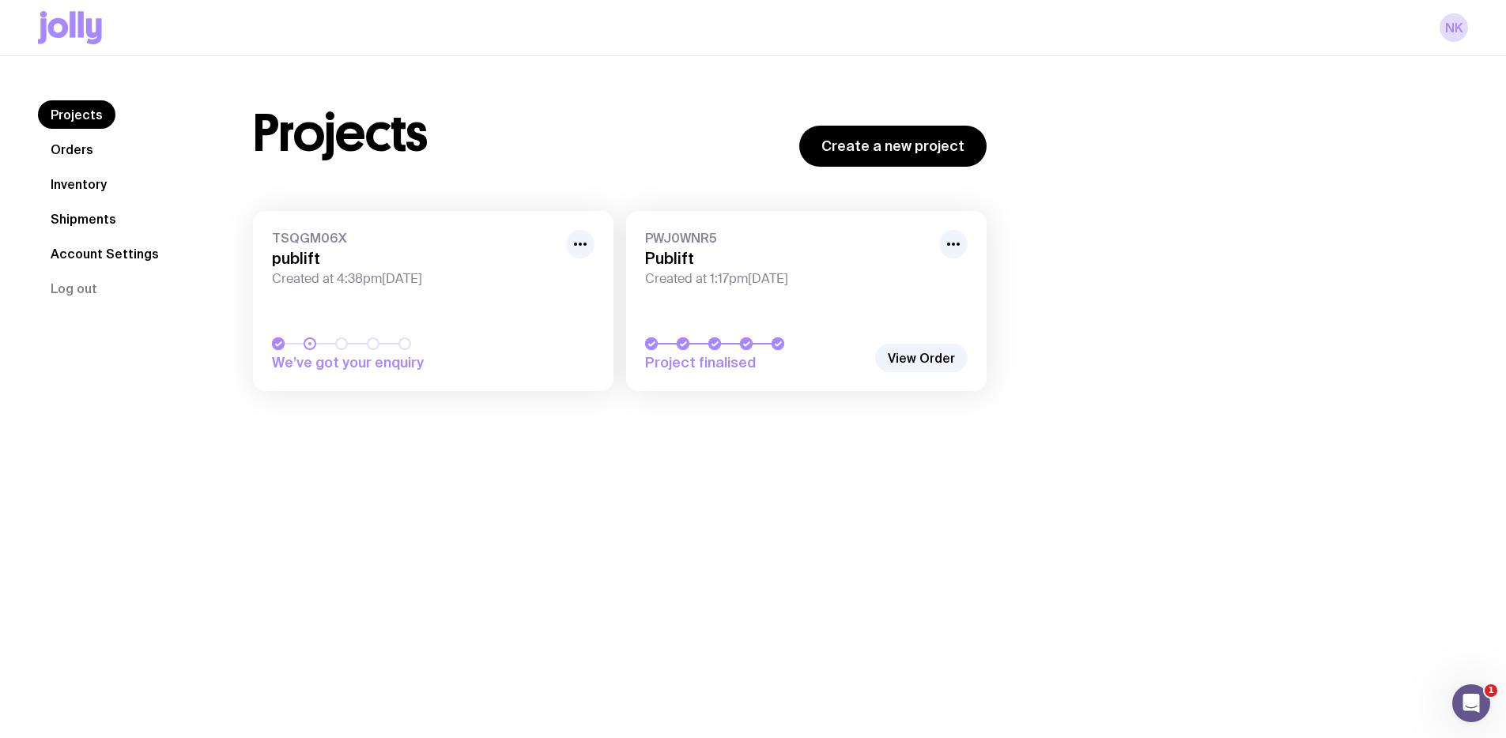
click at [314, 258] on h3 "publift" at bounding box center [414, 258] width 285 height 19
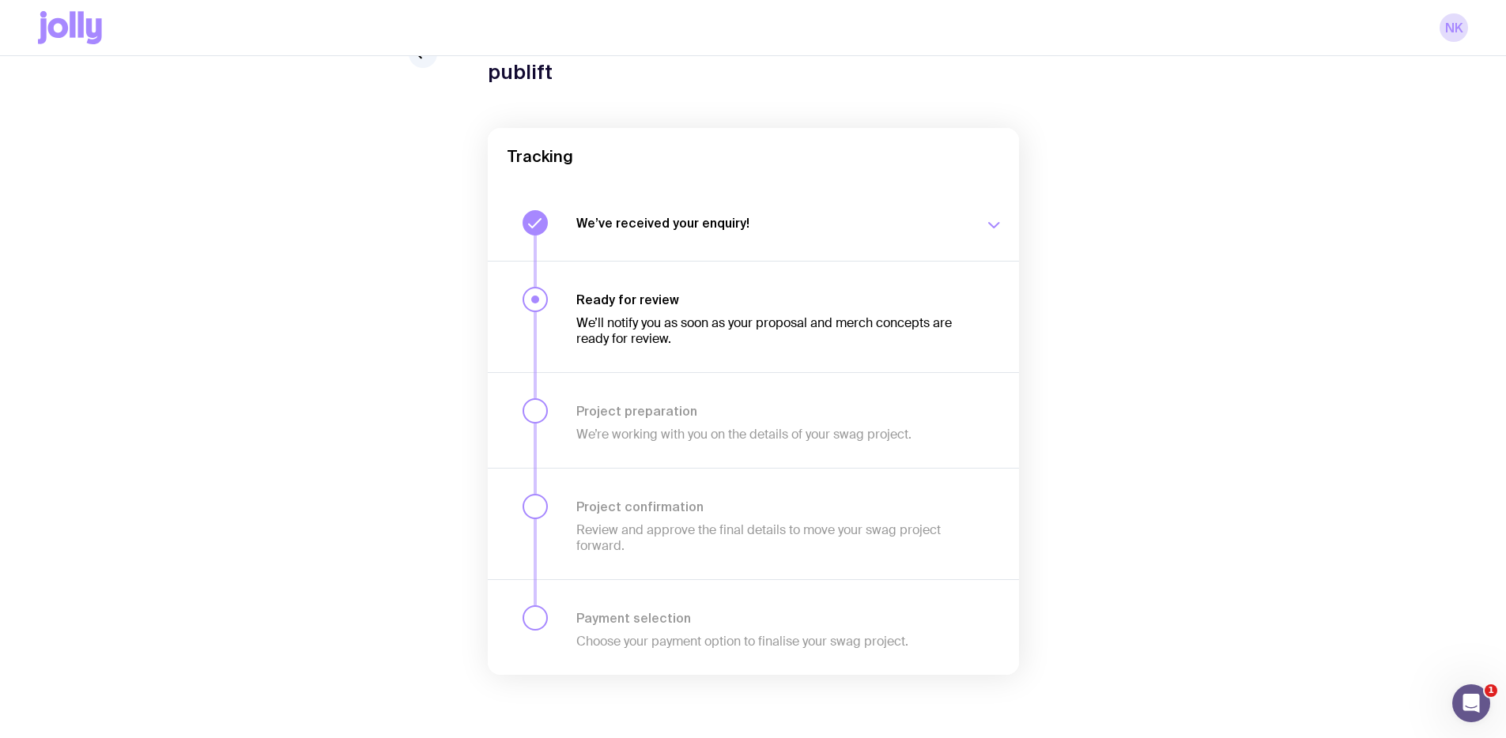
scroll to position [77, 0]
click at [728, 246] on button "We’ve received your enquiry! Our team is on it and preparing your proposal now.…" at bounding box center [753, 226] width 531 height 76
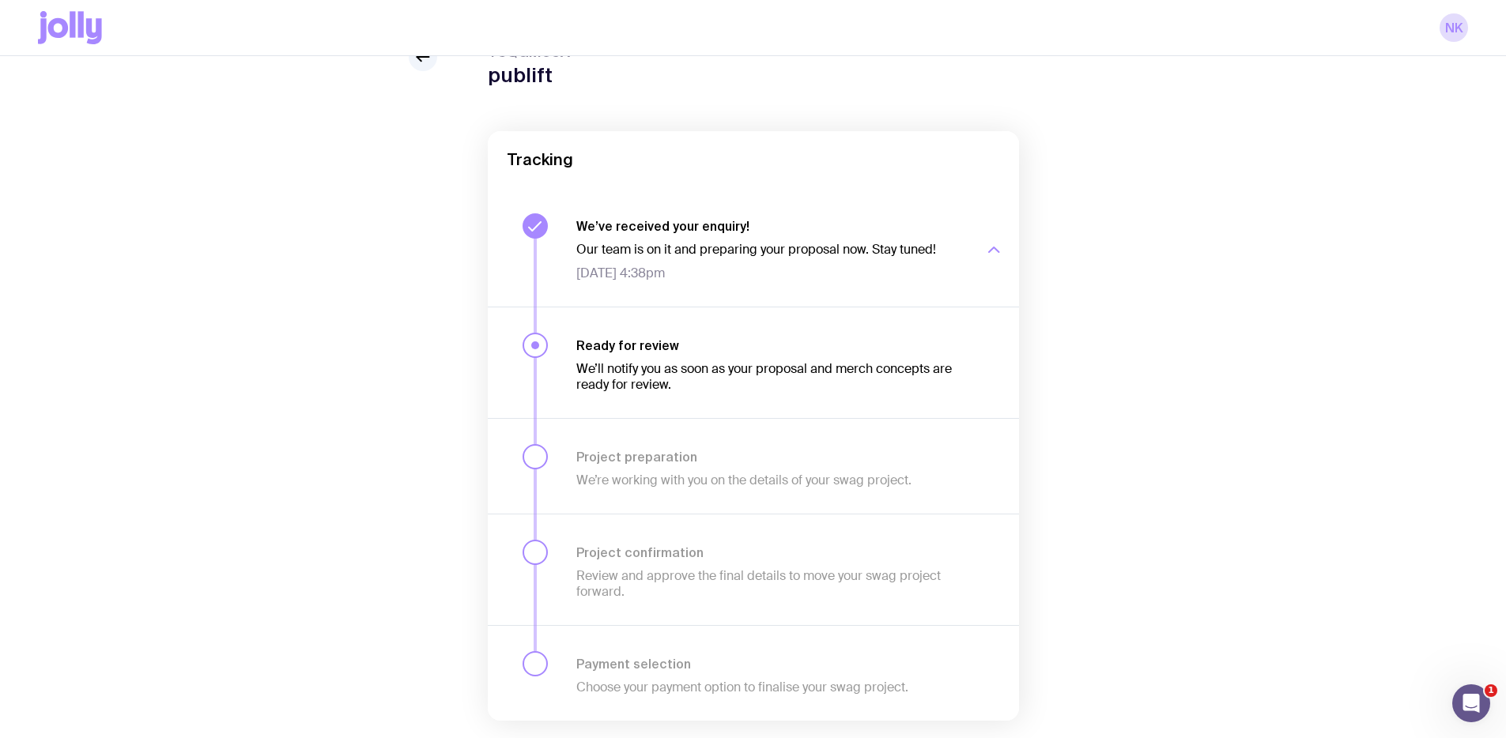
click at [734, 235] on div "Our team is on it and preparing your proposal now. Stay tuned! [DATE] 4:38pm" at bounding box center [770, 257] width 389 height 47
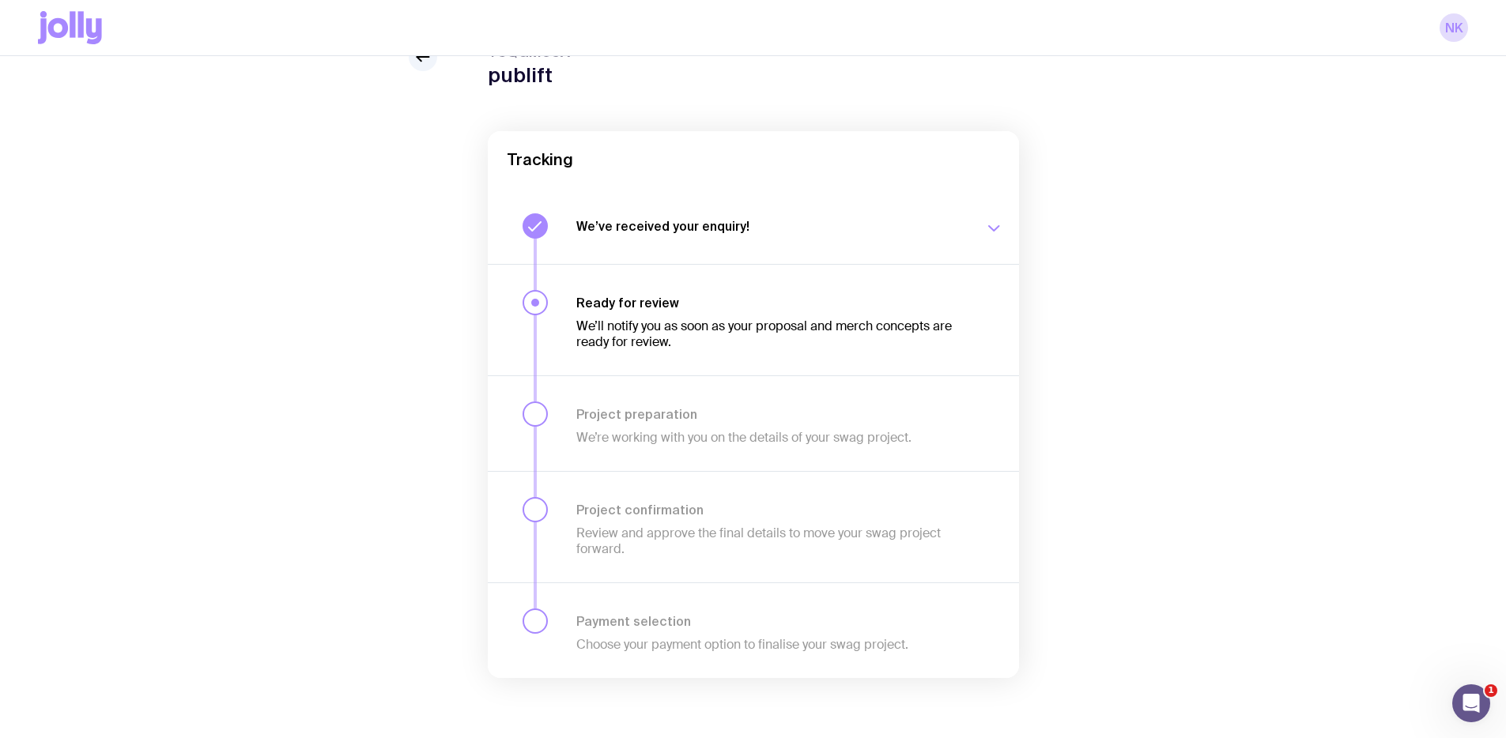
click at [725, 311] on div "We’ll notify you as soon as your proposal and merch concepts are ready for revi…" at bounding box center [770, 331] width 389 height 40
click at [709, 350] on div "Ready for review We’ll notify you as soon as your proposal and merch concepts a…" at bounding box center [753, 319] width 531 height 111
drag, startPoint x: 689, startPoint y: 489, endPoint x: 698, endPoint y: 542, distance: 54.5
click at [689, 489] on div "Project confirmation Review and approve the final details to move your swag pro…" at bounding box center [753, 526] width 531 height 111
click at [694, 568] on div "Project confirmation Review and approve the final details to move your swag pro…" at bounding box center [753, 526] width 531 height 111
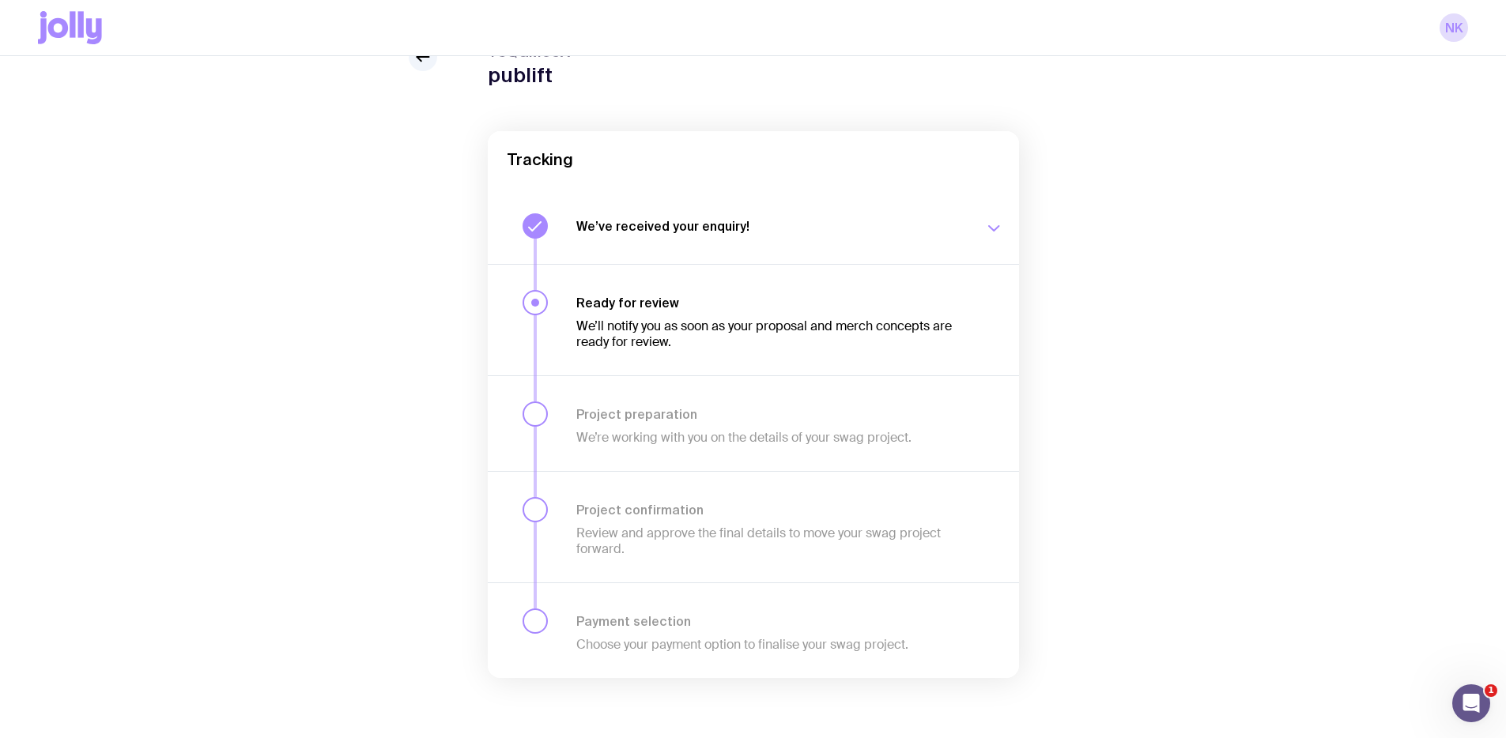
click at [413, 55] on div "NK" at bounding box center [753, 28] width 1506 height 56
click at [421, 61] on icon at bounding box center [422, 56] width 19 height 19
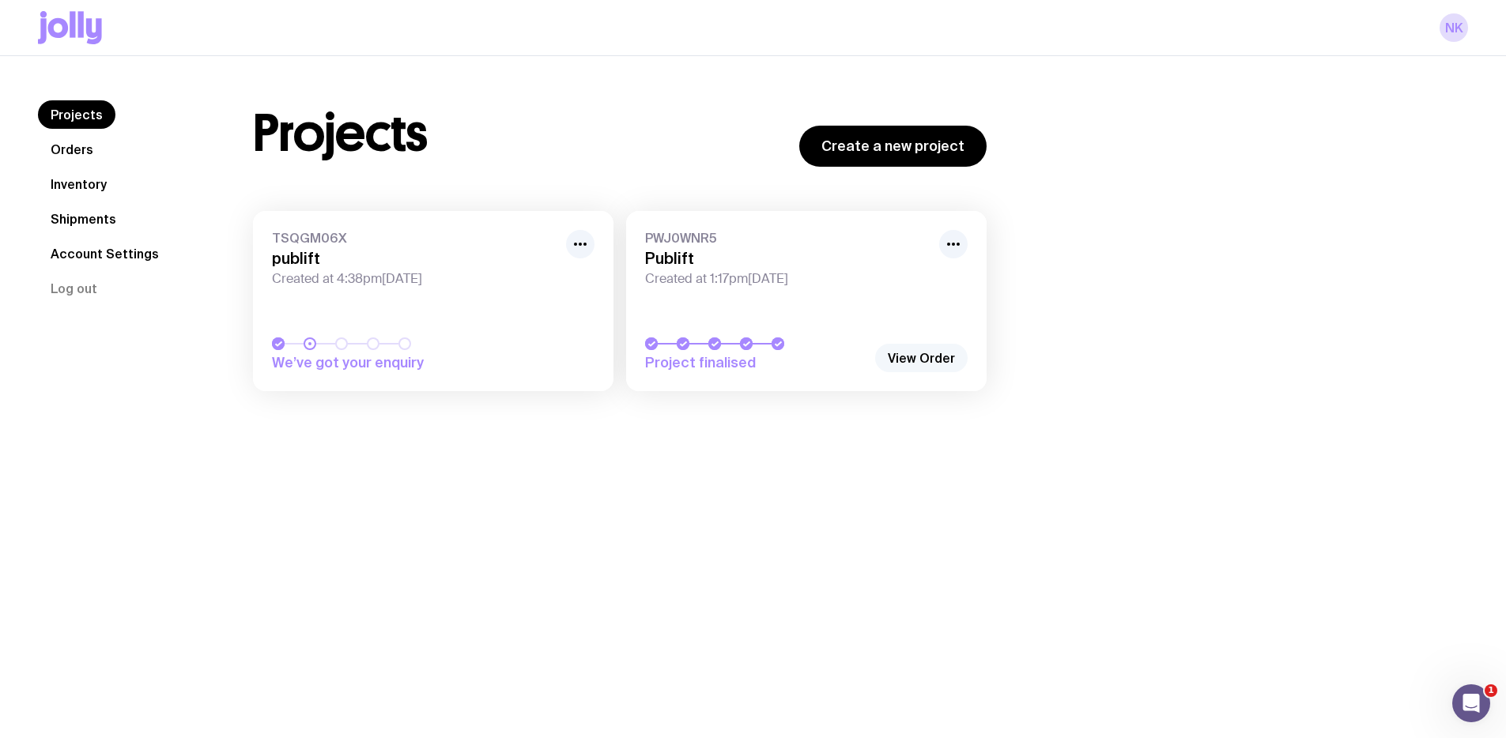
click at [915, 353] on link "View Order" at bounding box center [921, 358] width 92 height 28
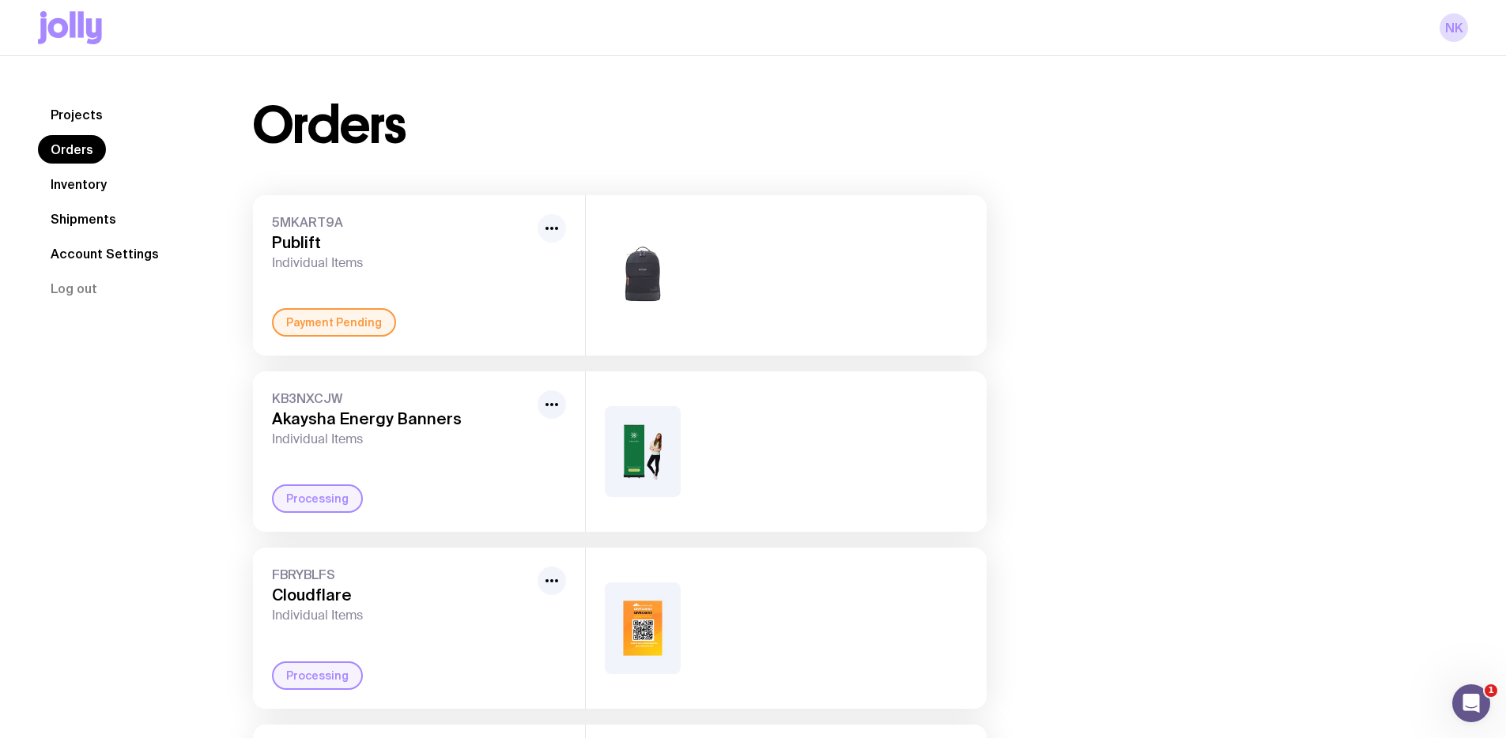
click at [543, 216] on button "button" at bounding box center [552, 228] width 28 height 28
drag, startPoint x: 736, startPoint y: 301, endPoint x: 619, endPoint y: 299, distance: 117.0
click at [736, 301] on div at bounding box center [786, 275] width 401 height 160
click at [645, 262] on img at bounding box center [643, 275] width 76 height 91
click at [643, 265] on img at bounding box center [643, 275] width 76 height 91
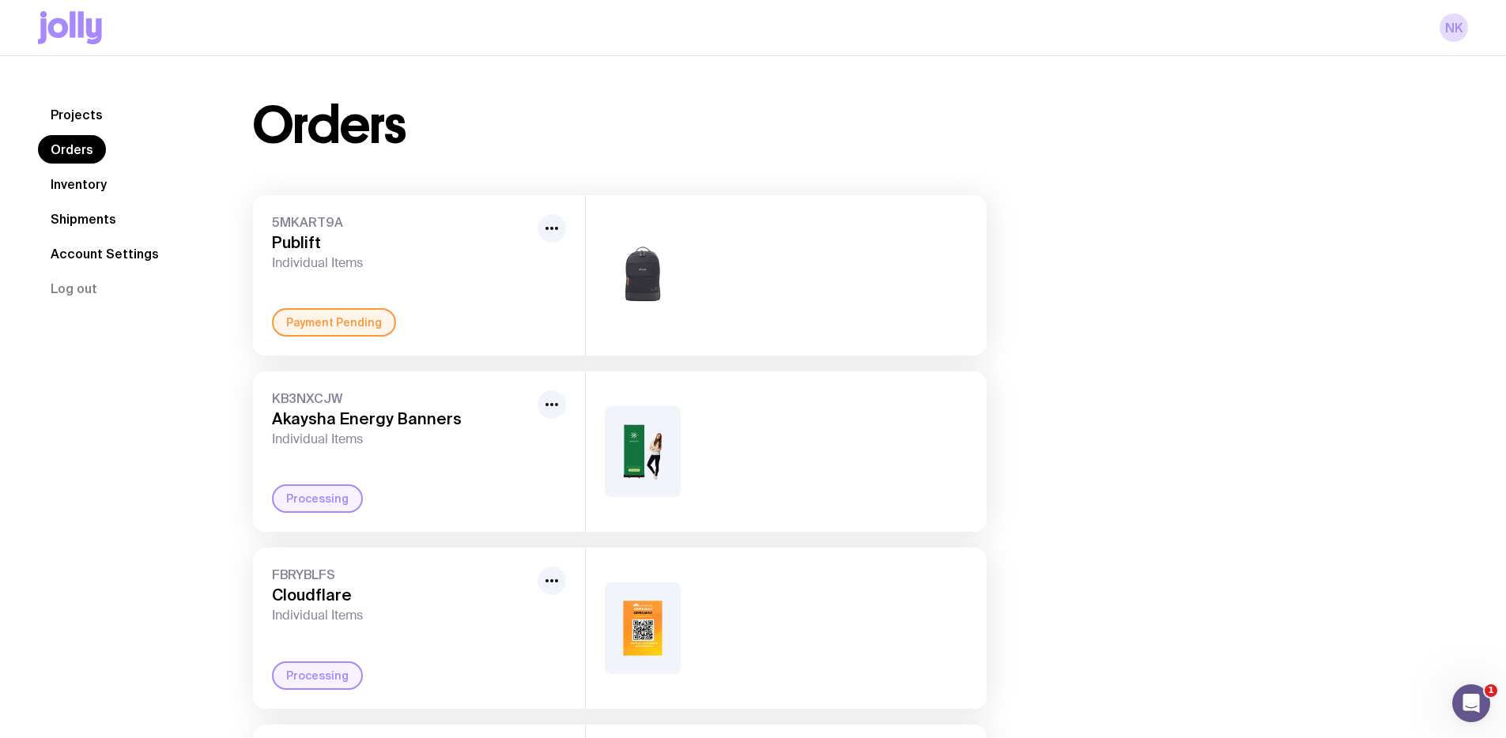
click at [261, 255] on div "5MKART9A Publift Individual Items Payment Pending" at bounding box center [419, 275] width 332 height 160
click at [334, 334] on div "Payment Pending" at bounding box center [334, 322] width 124 height 28
